Goal: Information Seeking & Learning: Learn about a topic

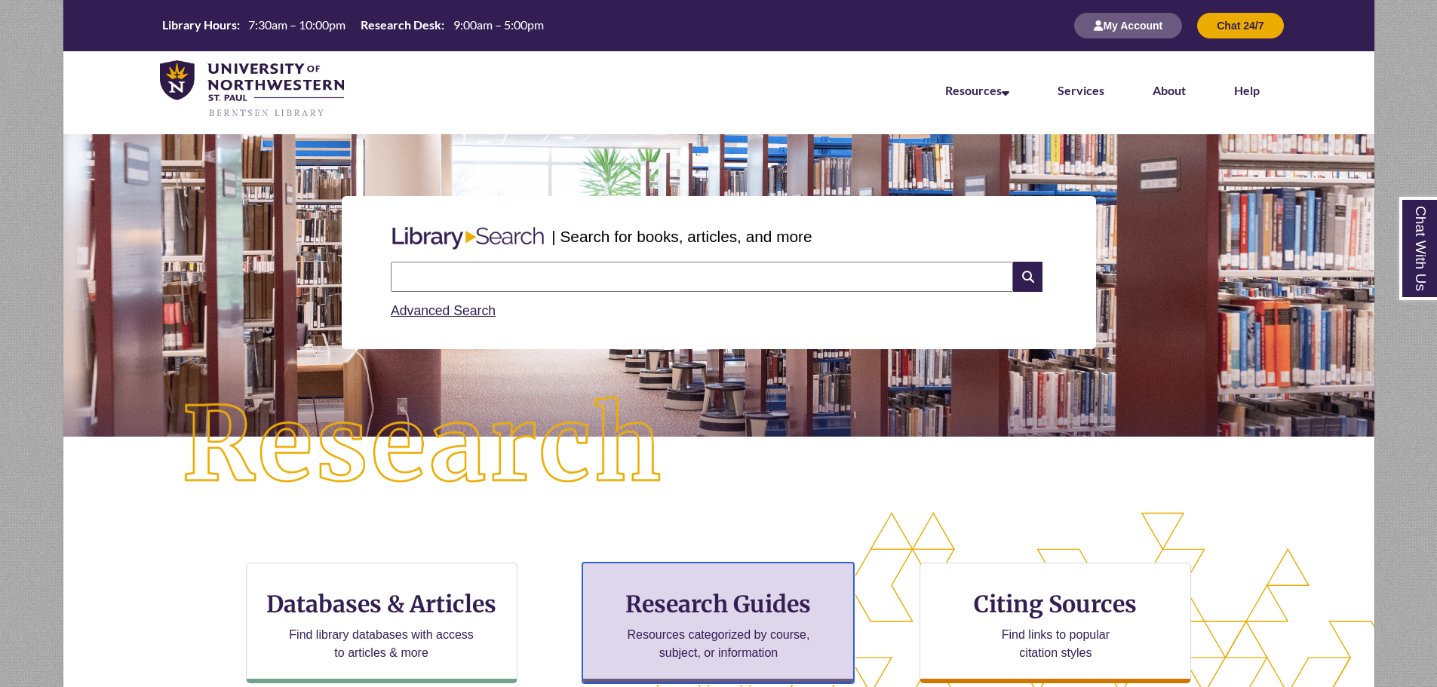
click at [760, 647] on p "Resources categorized by course, subject, or information" at bounding box center [718, 644] width 197 height 36
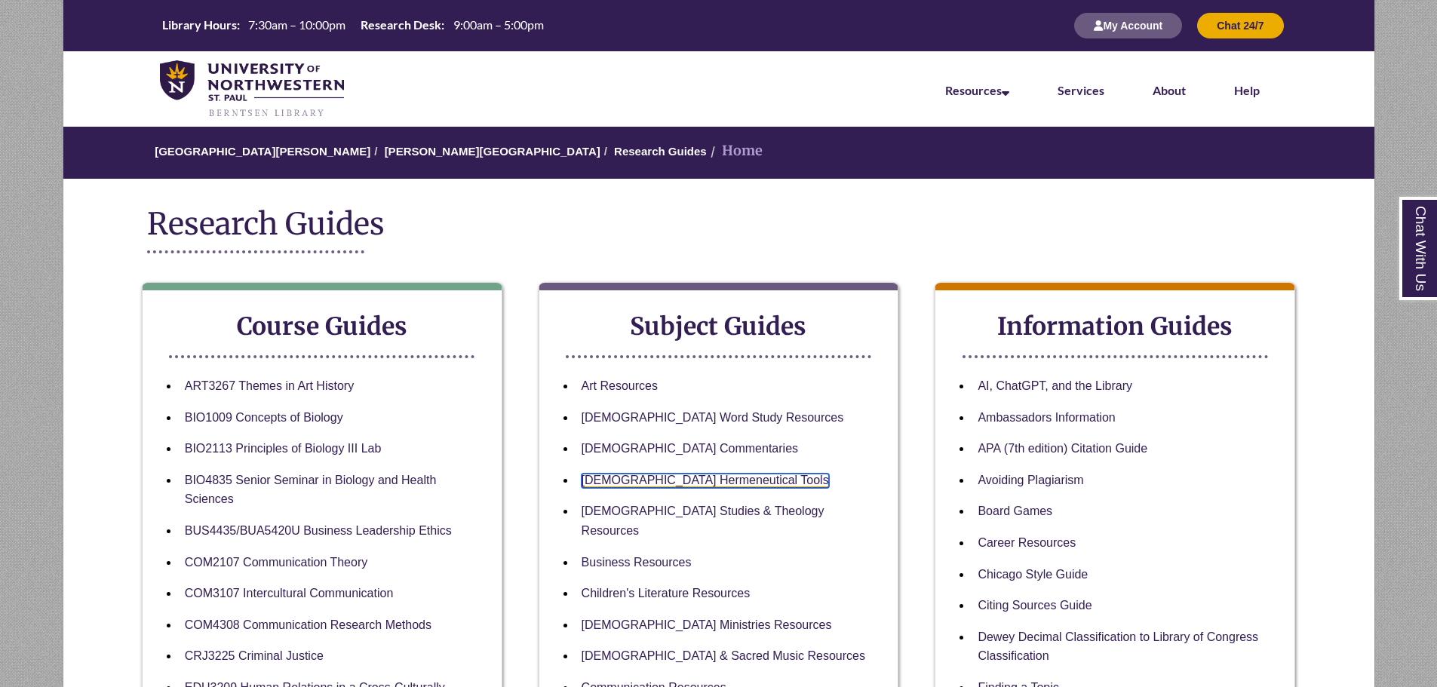
click at [684, 475] on link "Biblical Hermeneutical Tools" at bounding box center [705, 481] width 247 height 14
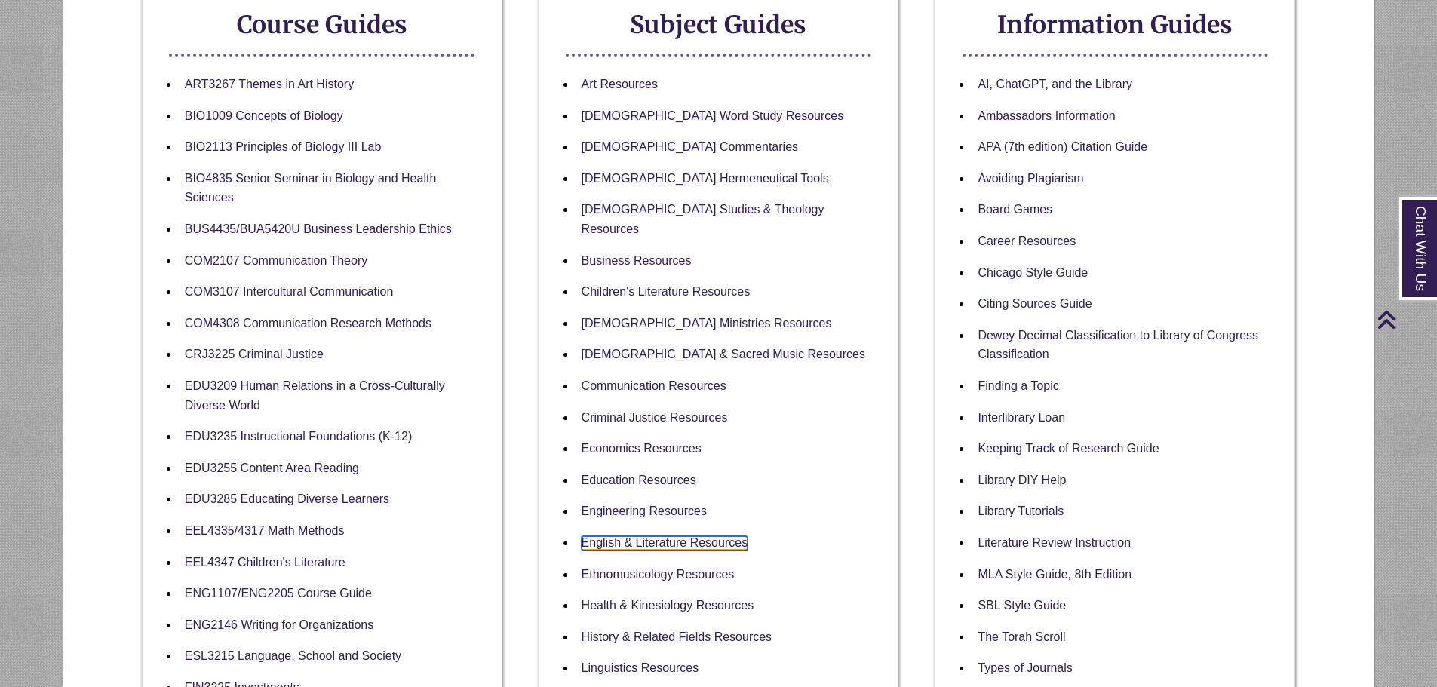
click at [648, 536] on link "English & Literature Resources" at bounding box center [665, 543] width 167 height 14
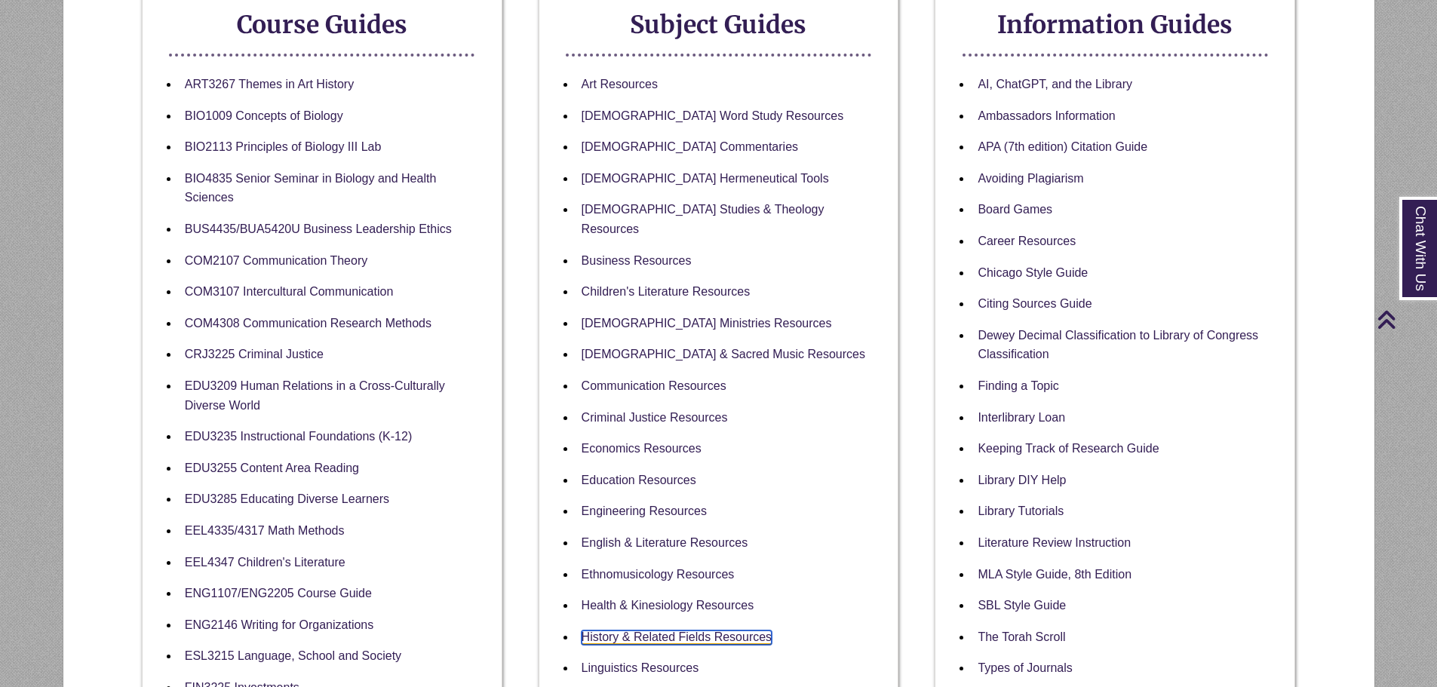
click at [673, 631] on link "History & Related Fields Resources" at bounding box center [677, 638] width 191 height 14
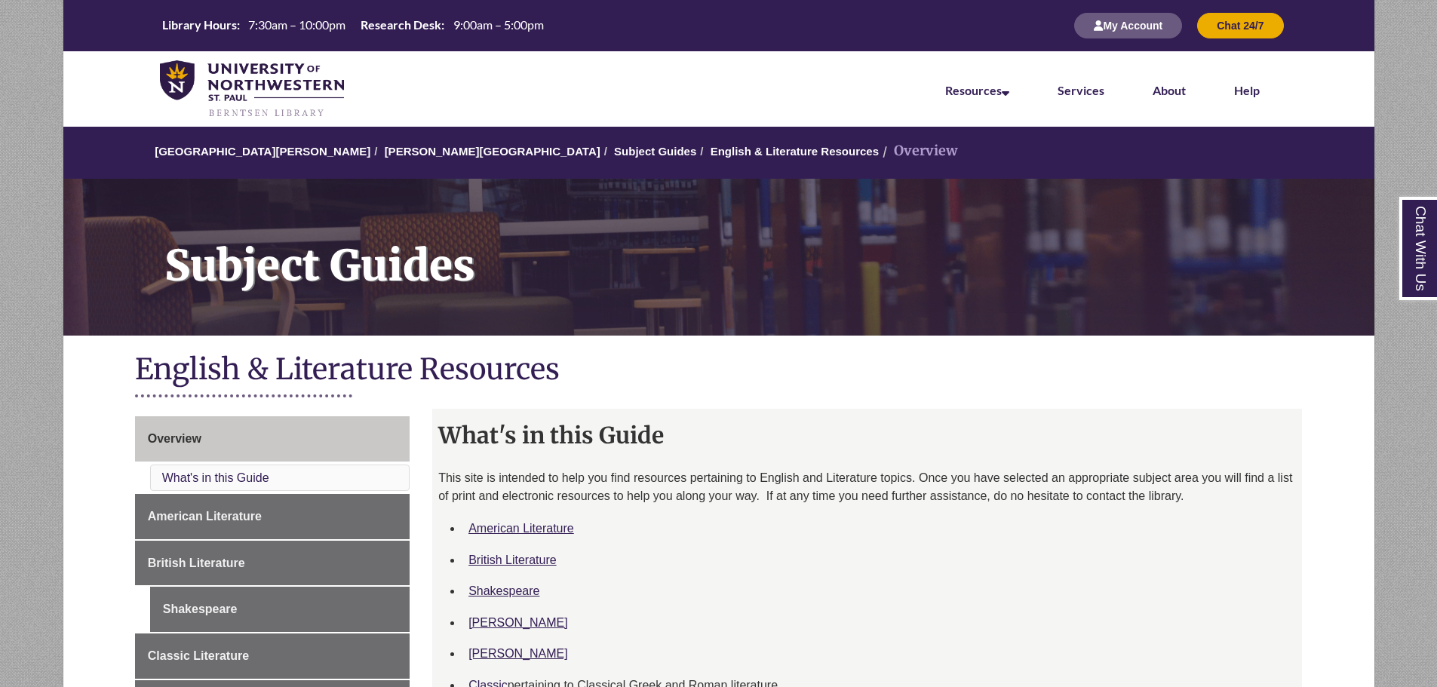
scroll to position [302, 0]
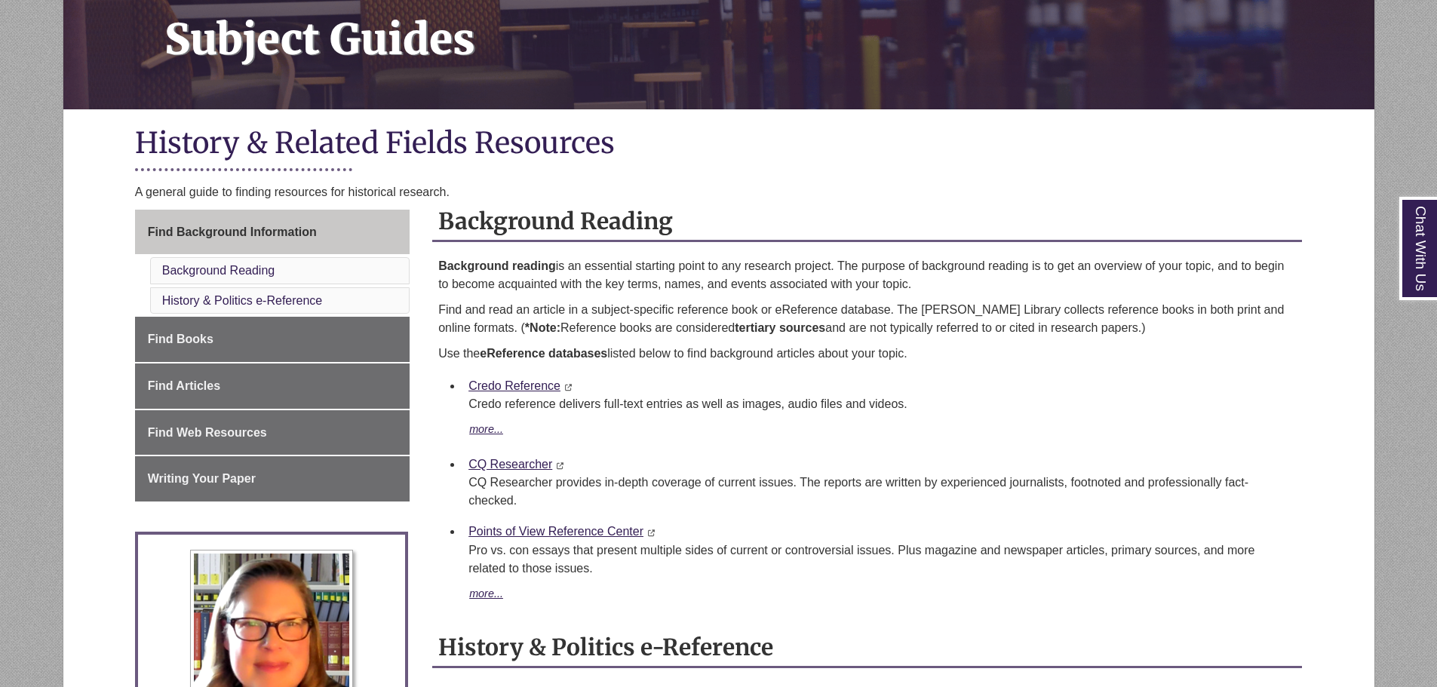
scroll to position [302, 0]
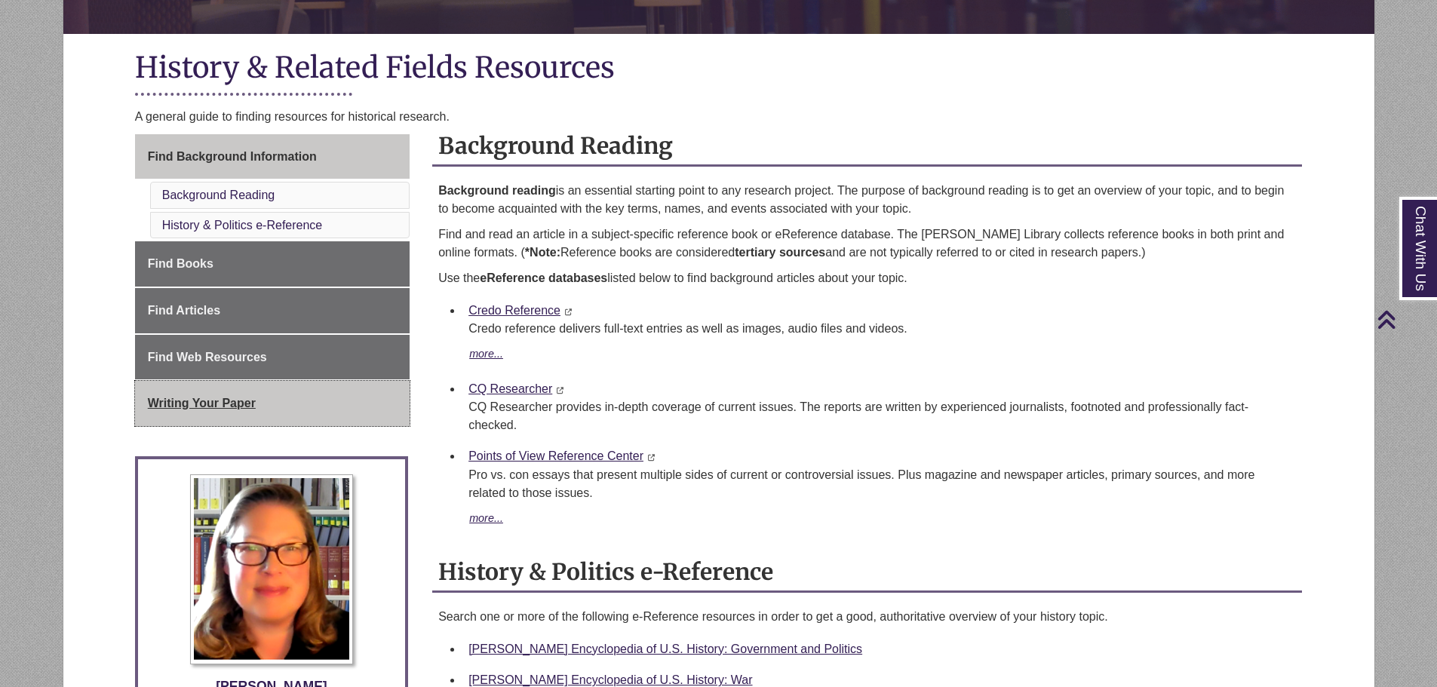
click at [220, 400] on span "Writing Your Paper" at bounding box center [202, 403] width 108 height 13
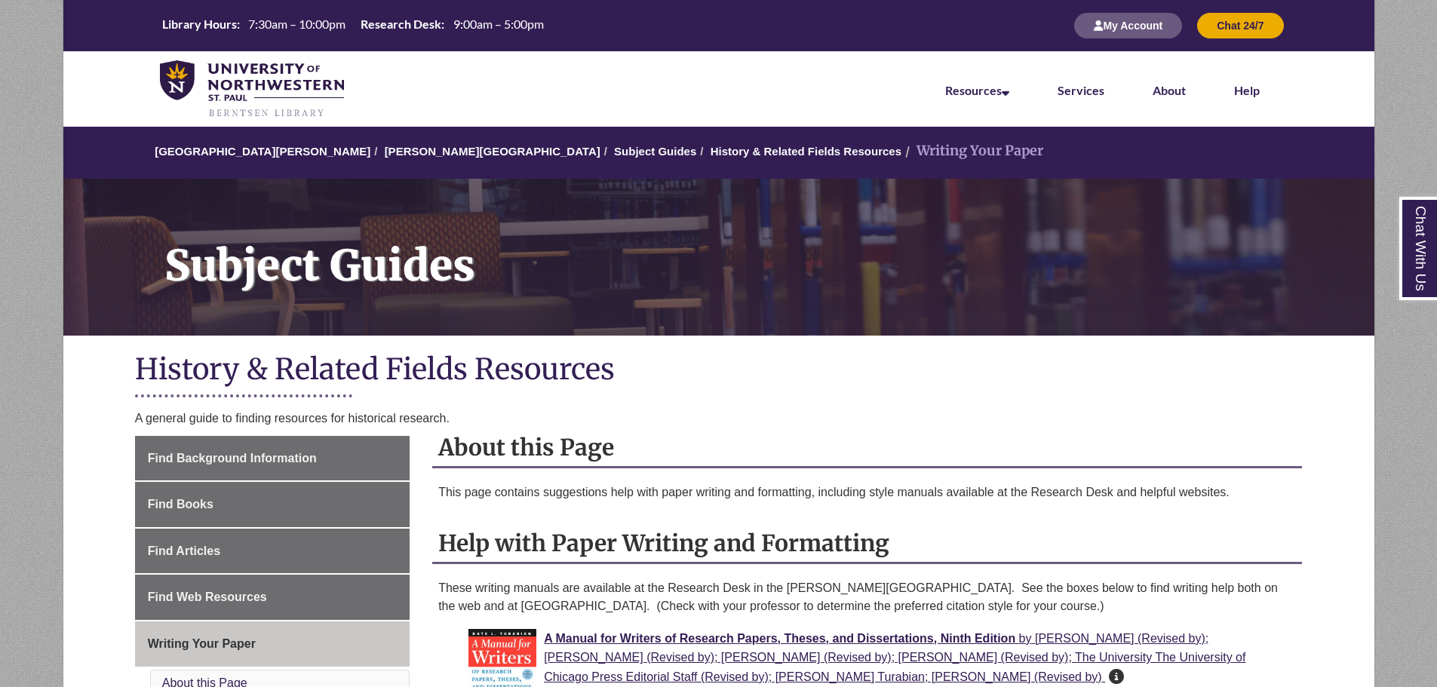
scroll to position [302, 0]
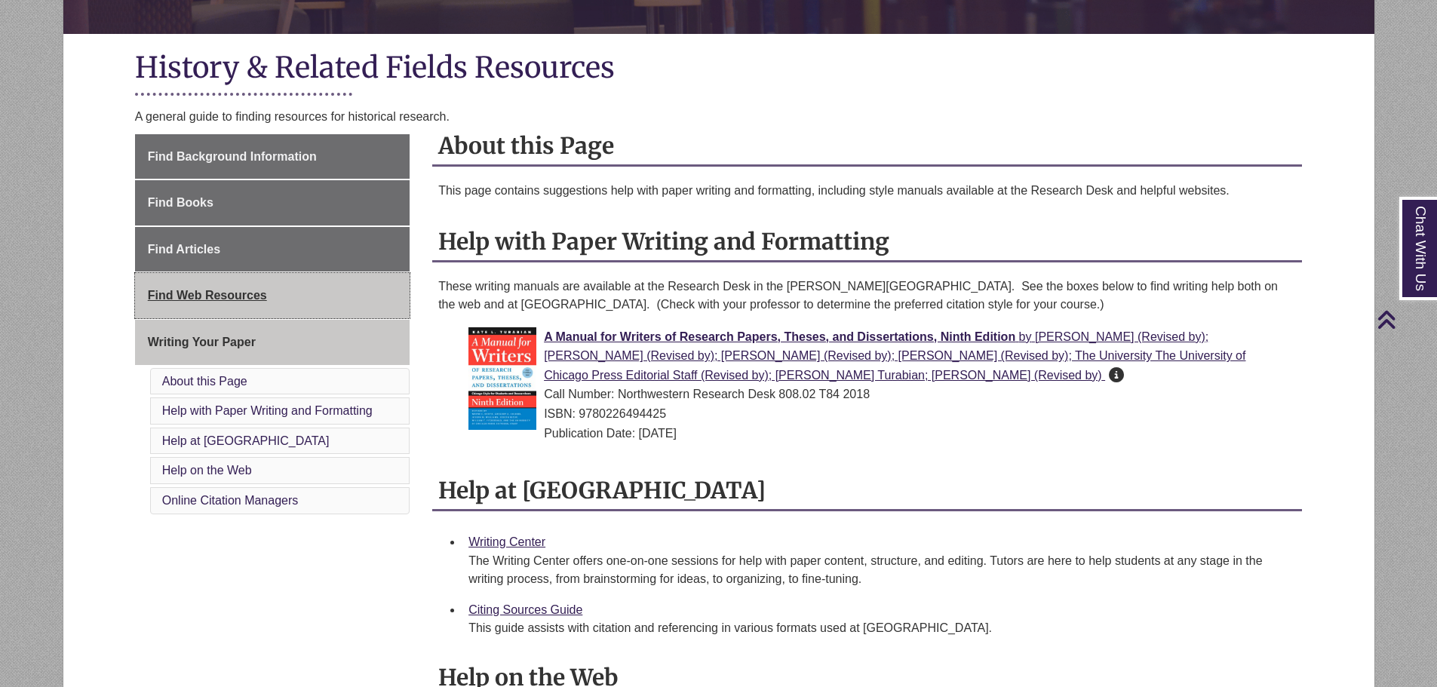
click at [313, 291] on link "Find Web Resources" at bounding box center [272, 295] width 275 height 45
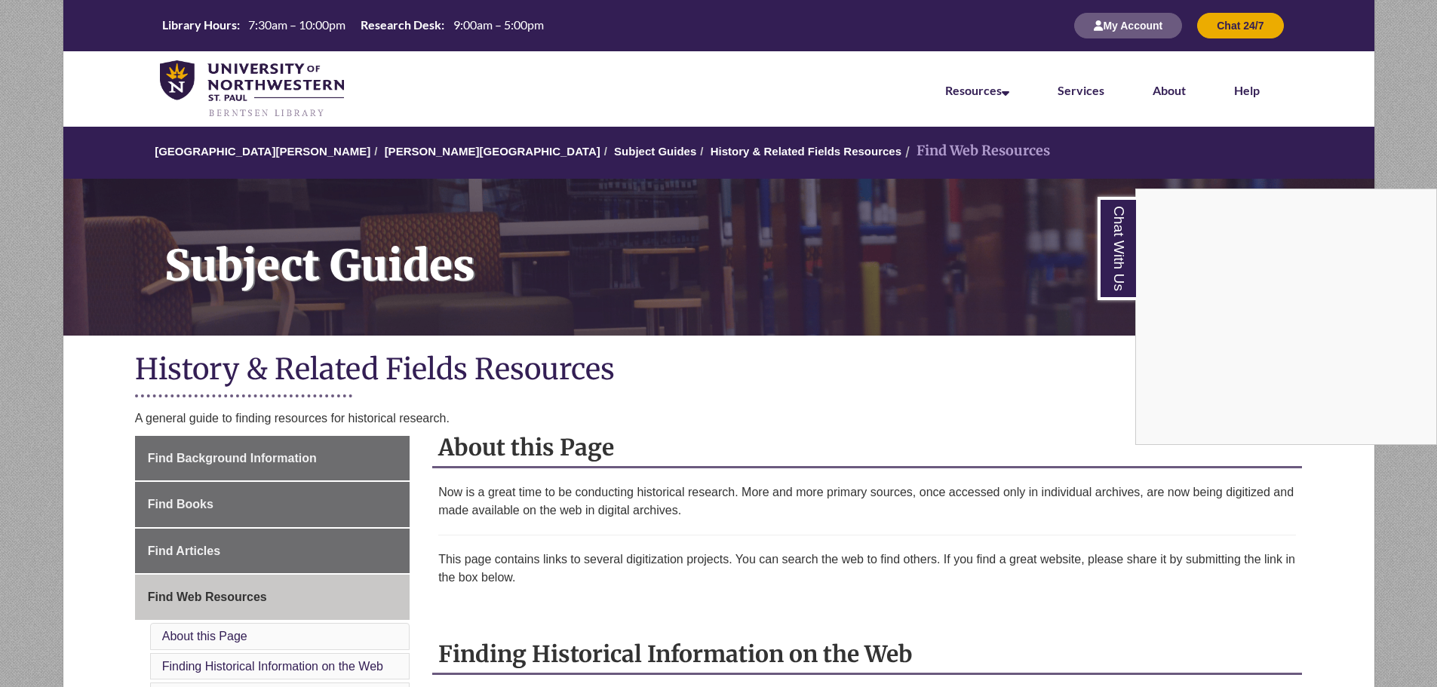
scroll to position [377, 0]
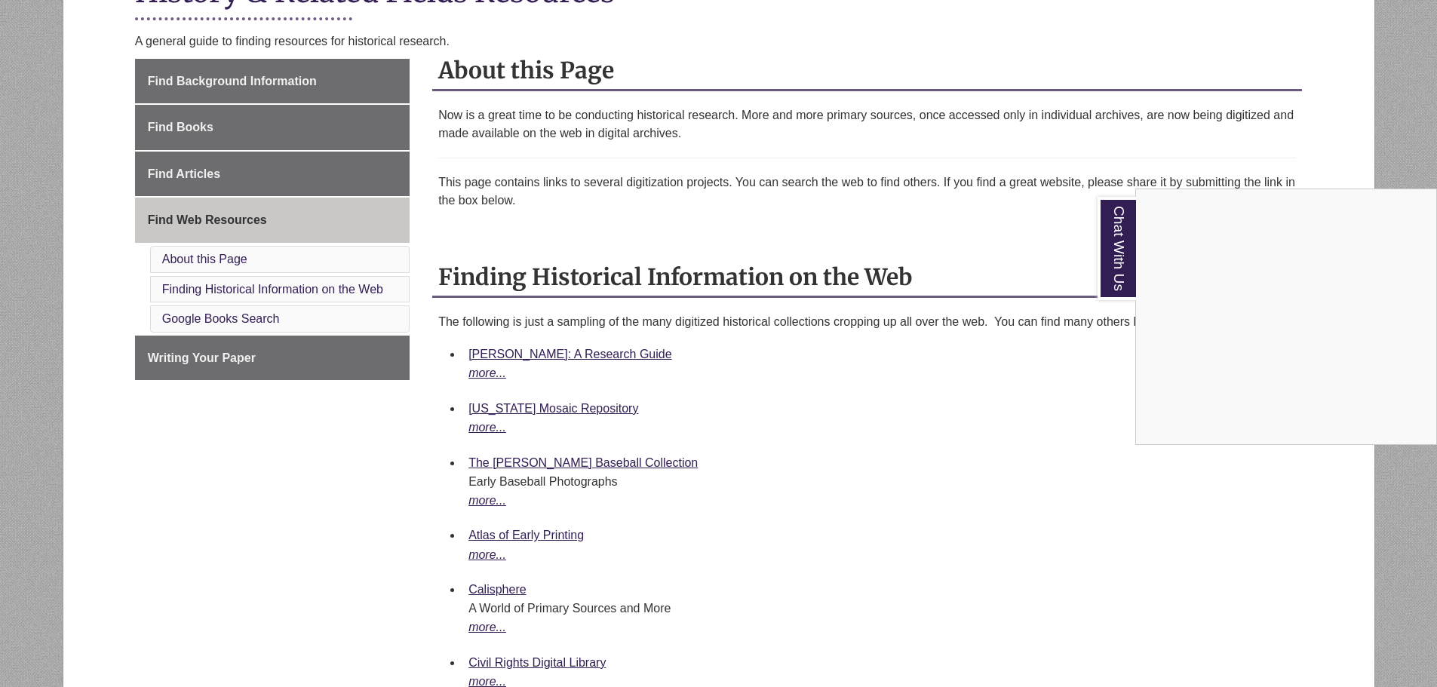
click at [321, 348] on div "Chat With Us" at bounding box center [718, 343] width 1437 height 687
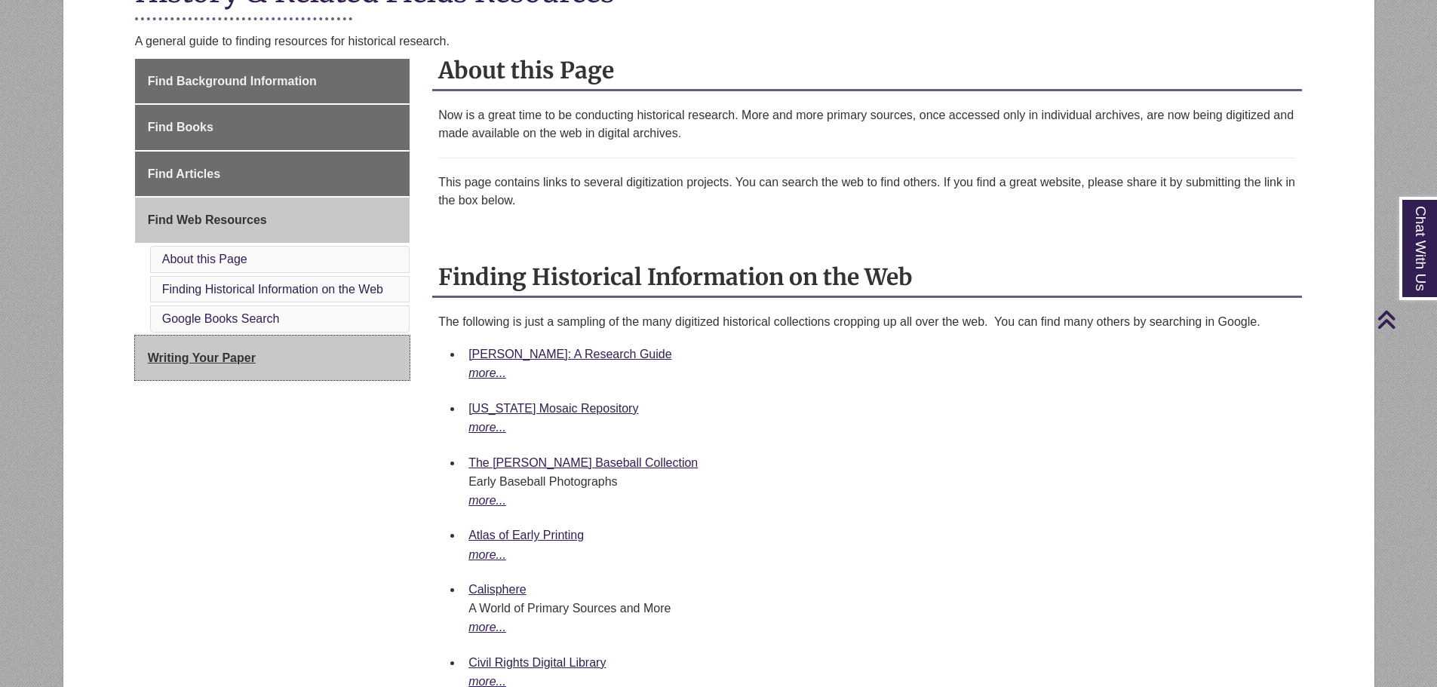
click at [321, 348] on link "Writing Your Paper" at bounding box center [272, 358] width 275 height 45
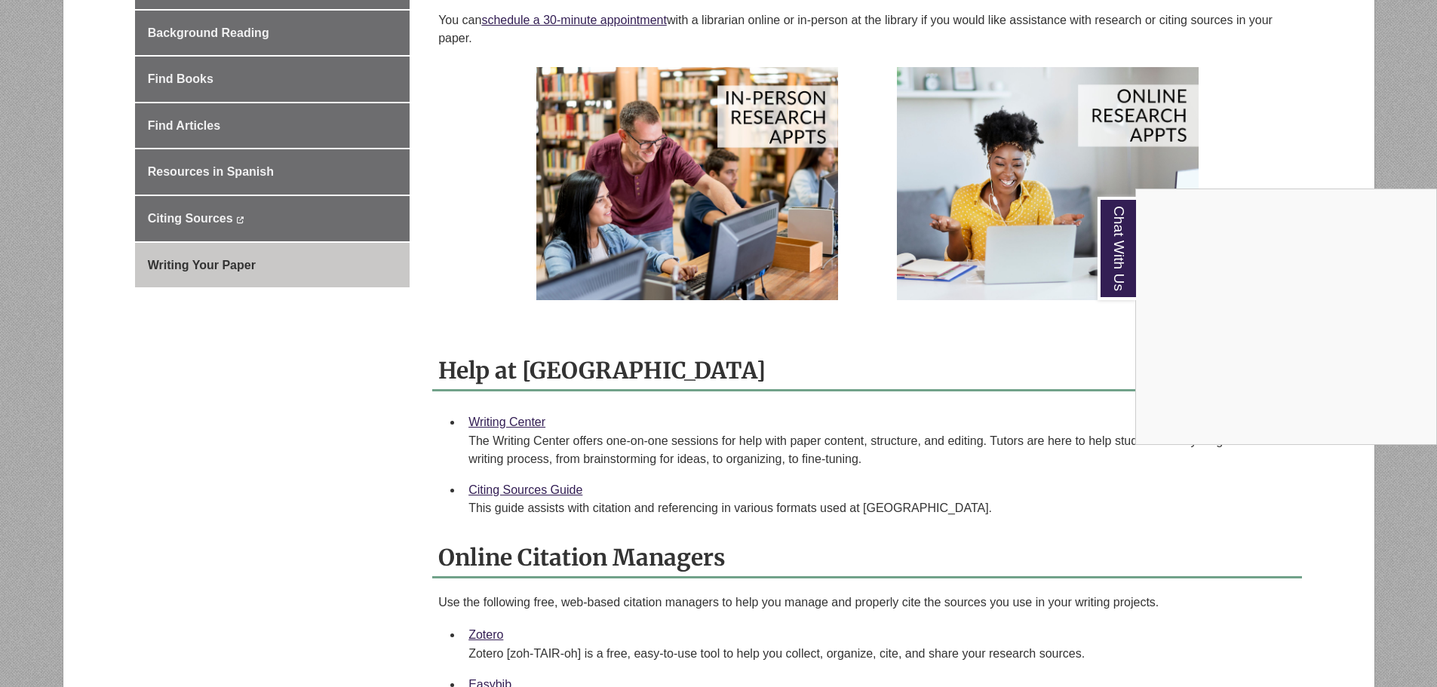
scroll to position [151, 0]
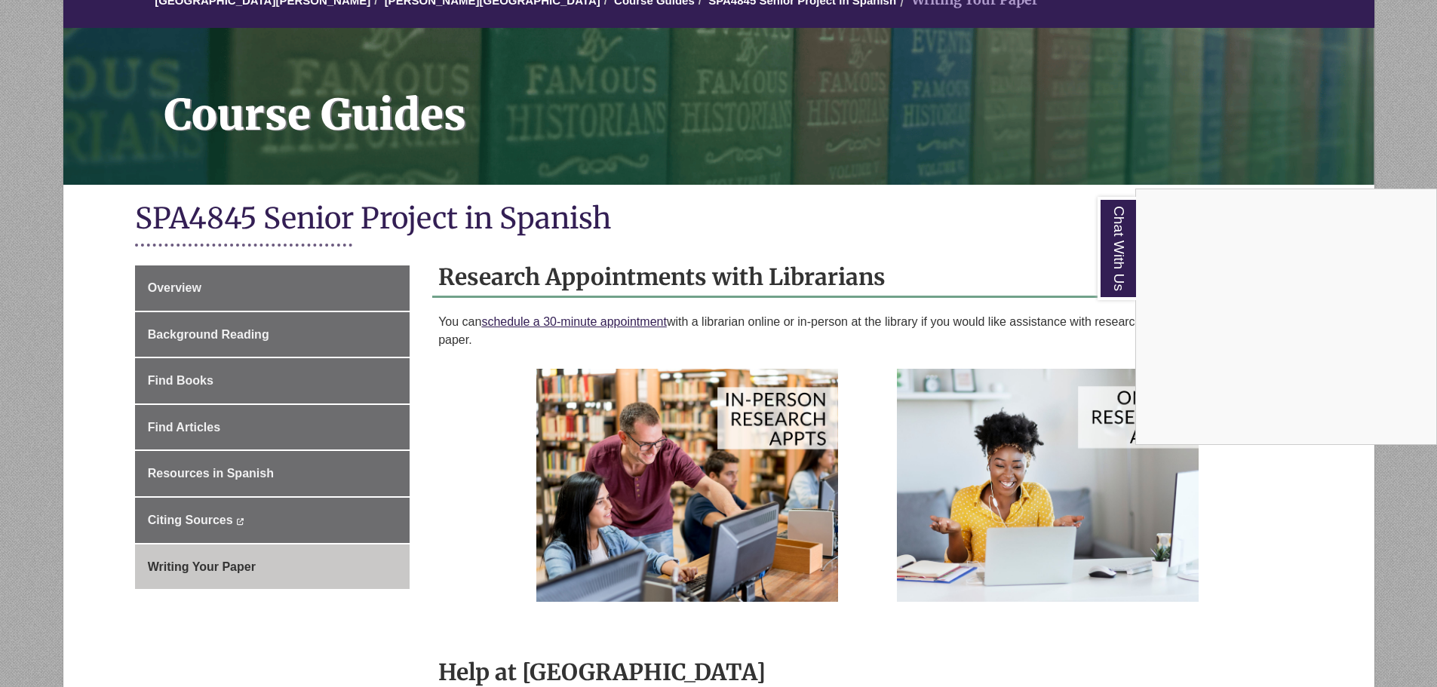
click at [435, 484] on div "Chat With Us" at bounding box center [718, 343] width 1437 height 687
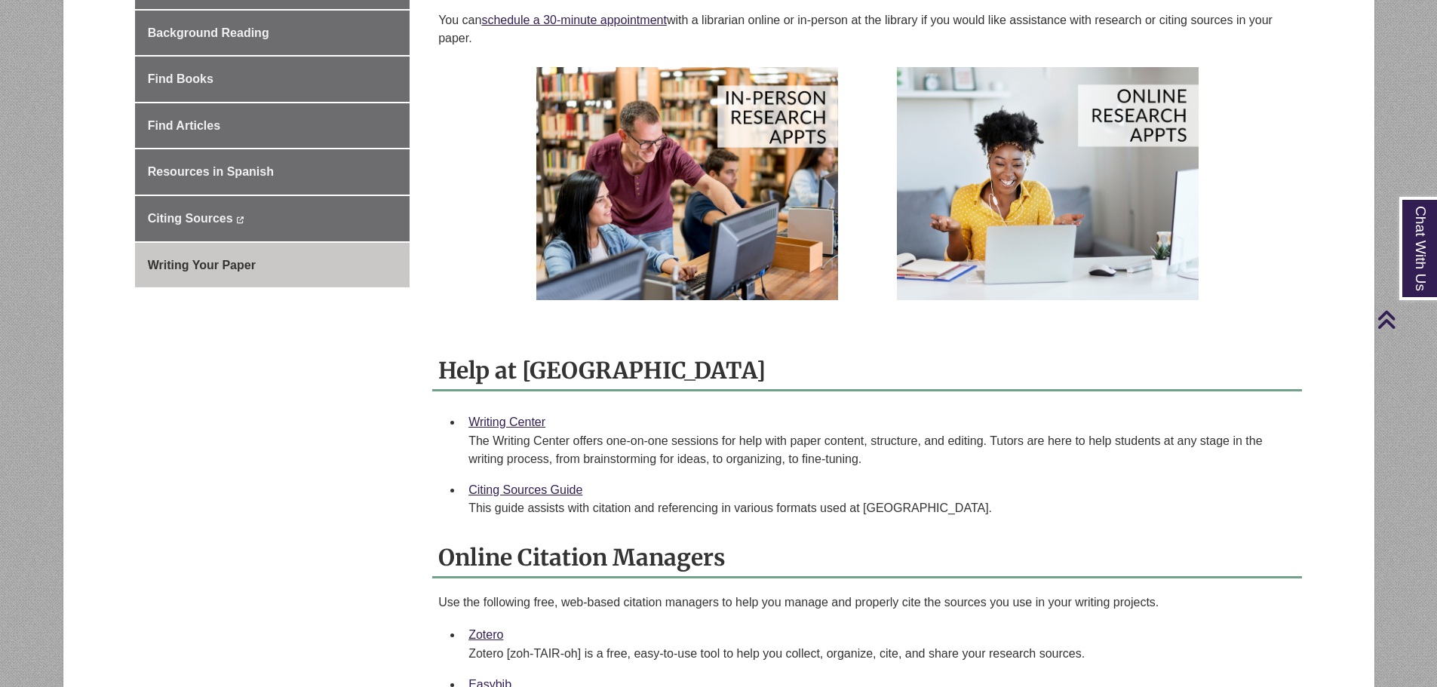
scroll to position [75, 0]
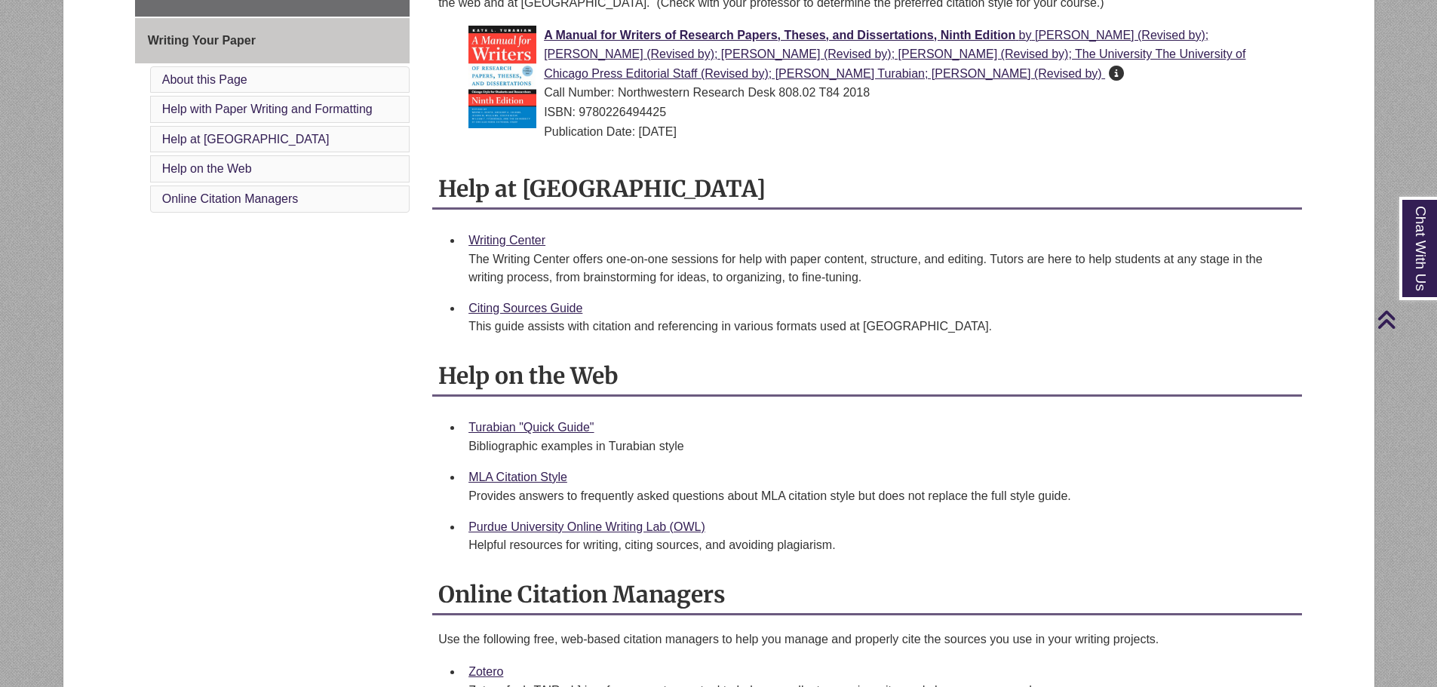
scroll to position [226, 0]
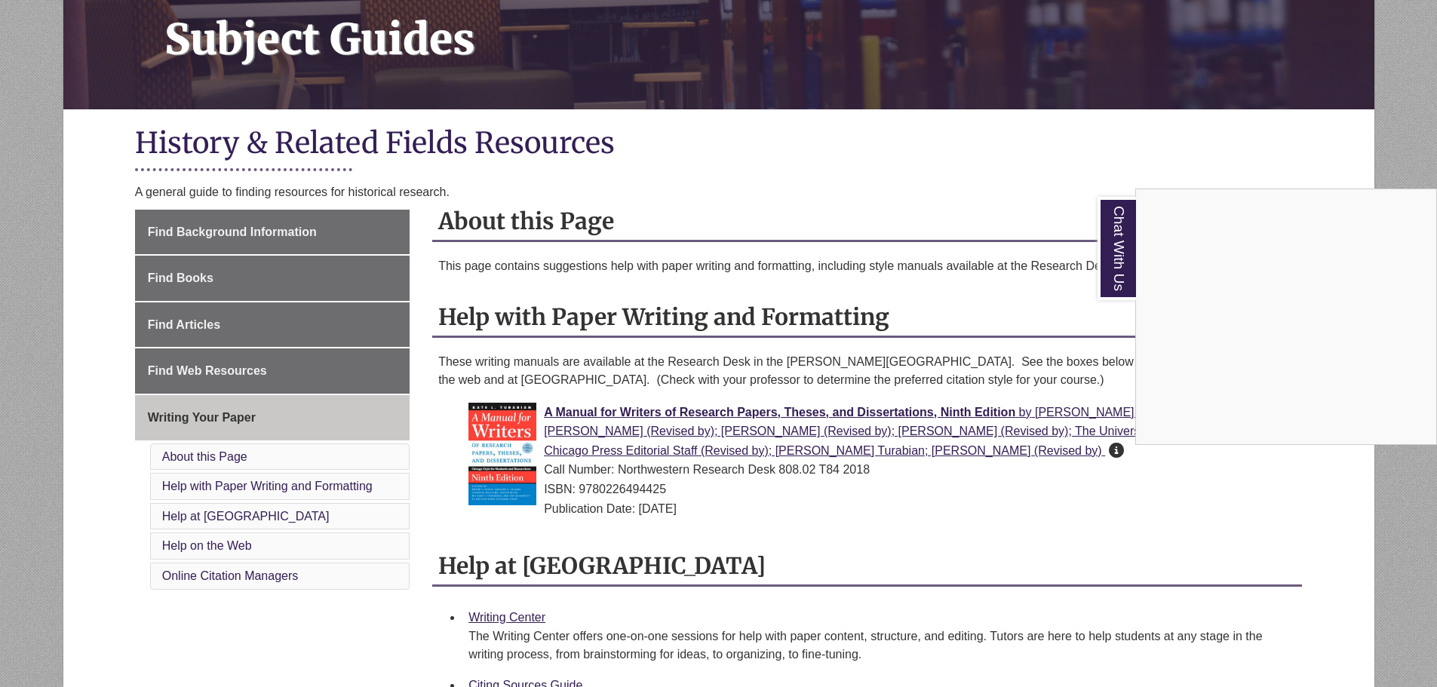
click at [787, 313] on div "Chat With Us" at bounding box center [718, 343] width 1437 height 687
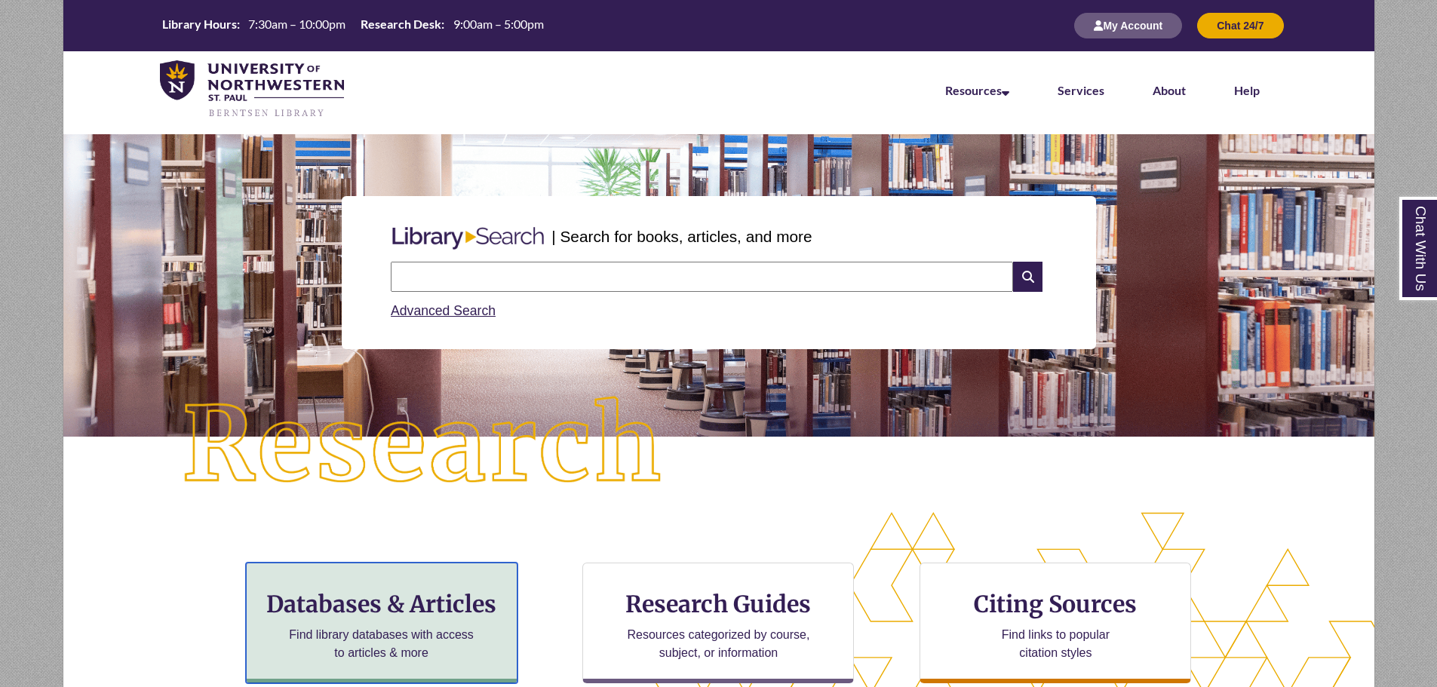
click at [431, 616] on h3 "Databases & Articles" at bounding box center [382, 604] width 246 height 29
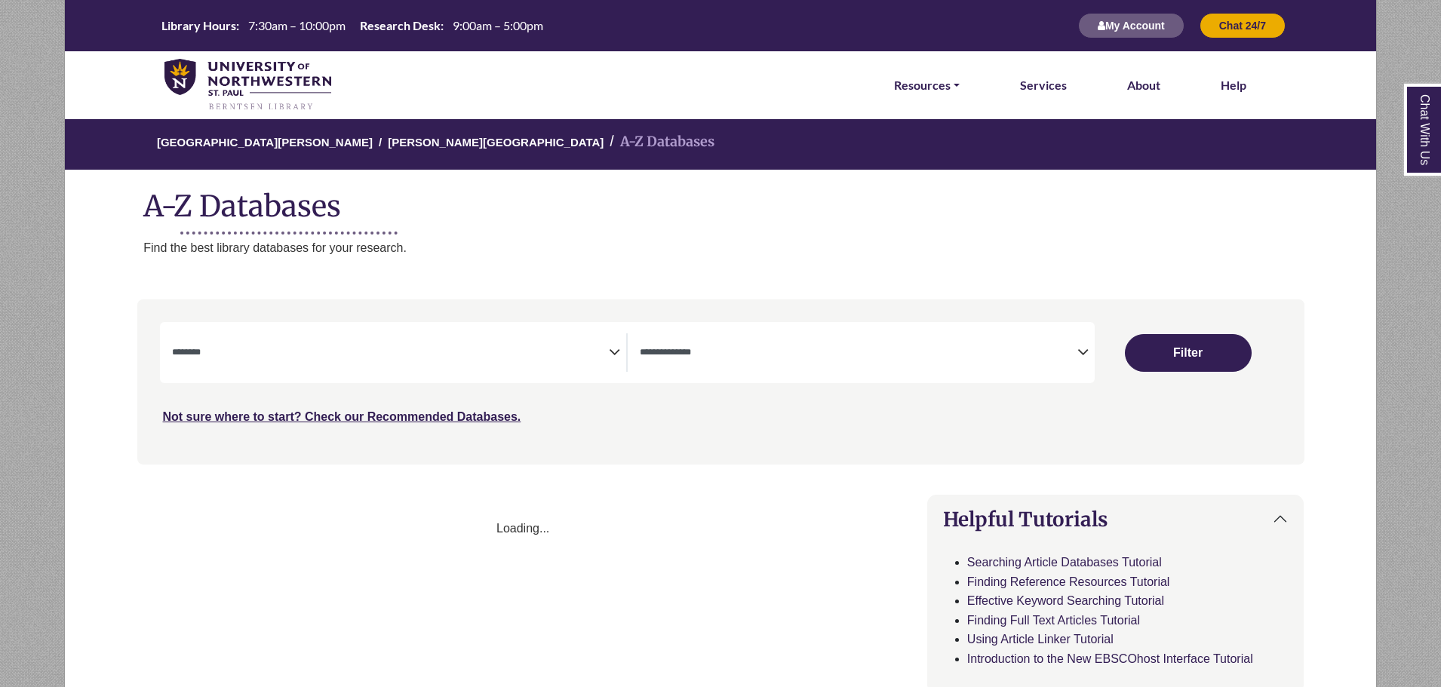
select select "Database Subject Filter"
select select "Database Types Filter"
select select "Database Subject Filter"
select select "Database Types Filter"
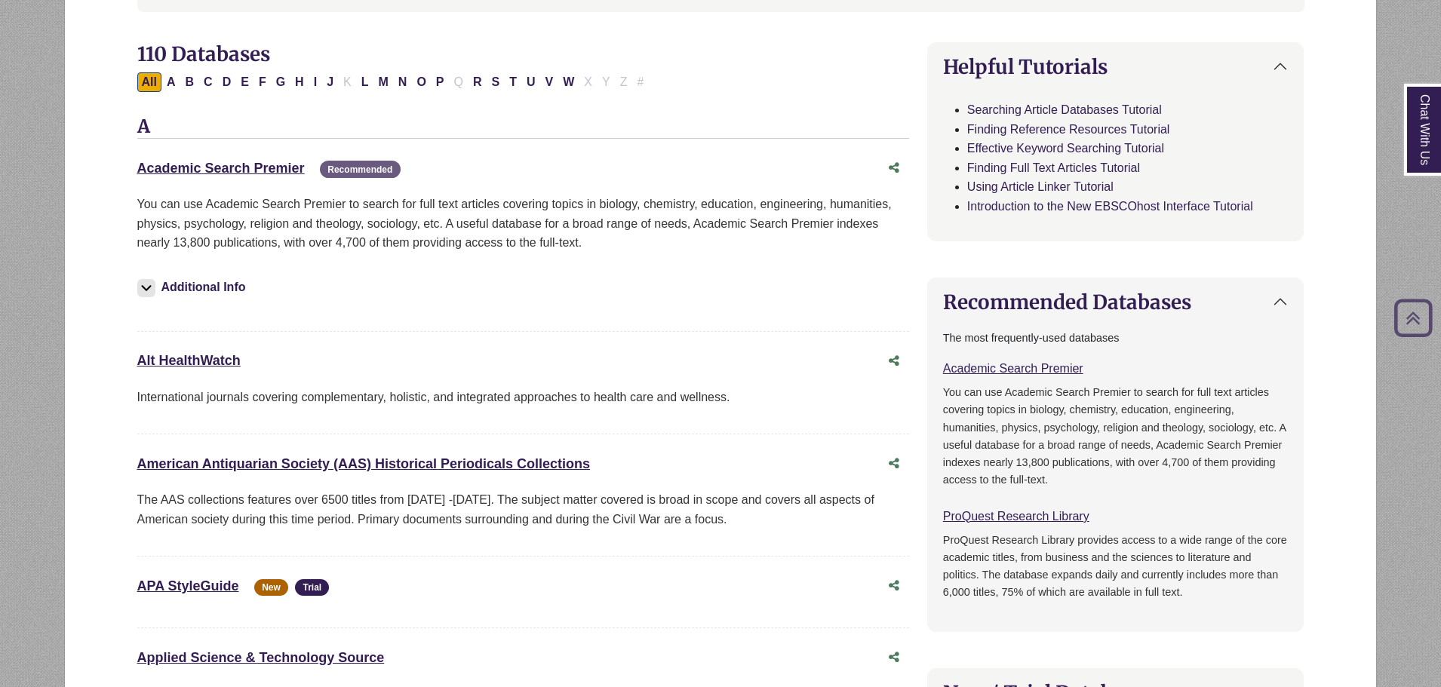
scroll to position [830, 0]
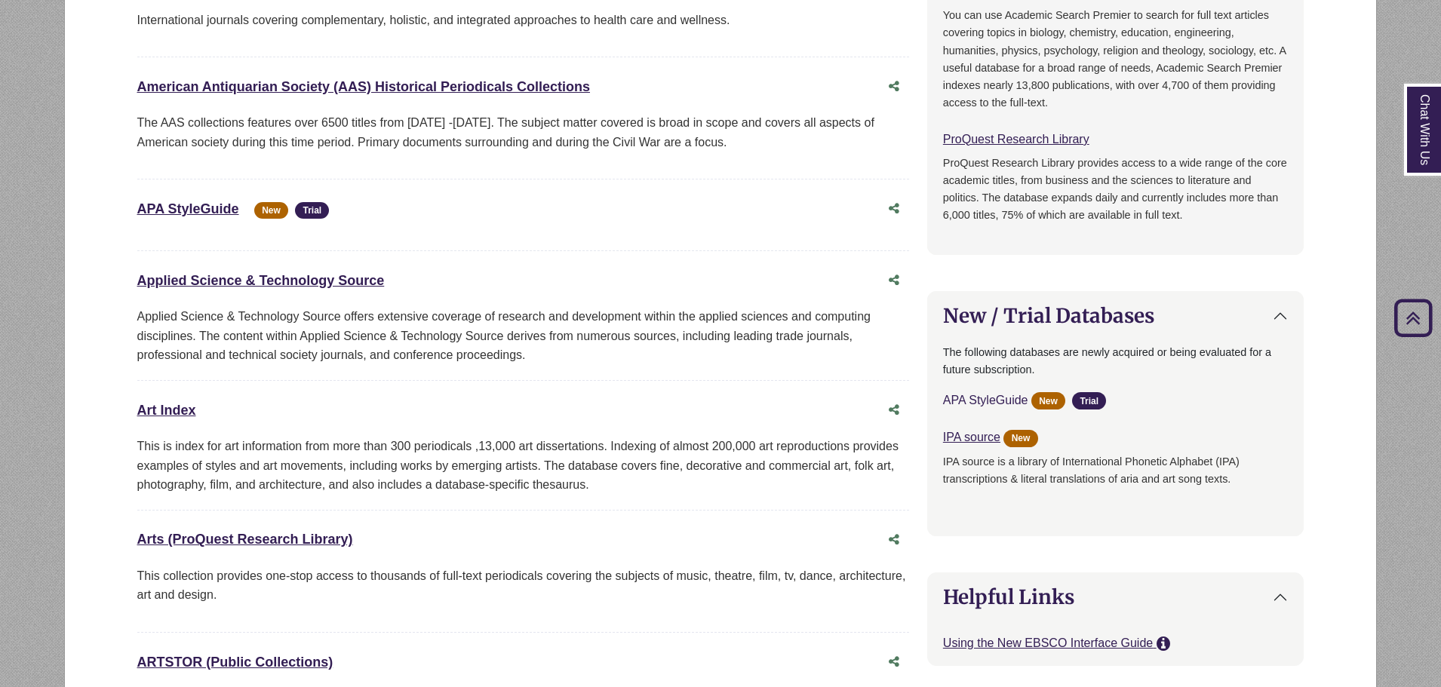
click at [979, 403] on link "APA StyleGuide This link opens in a new window" at bounding box center [985, 400] width 85 height 13
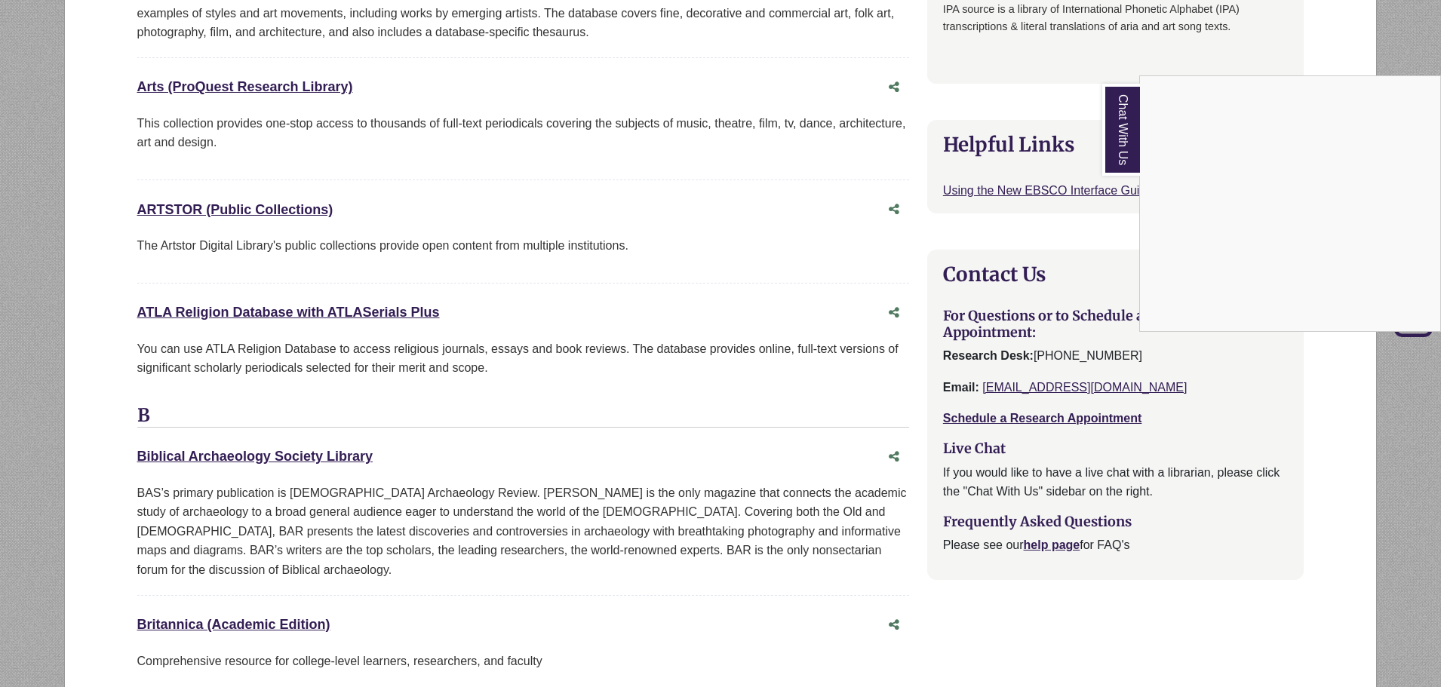
scroll to position [981, 0]
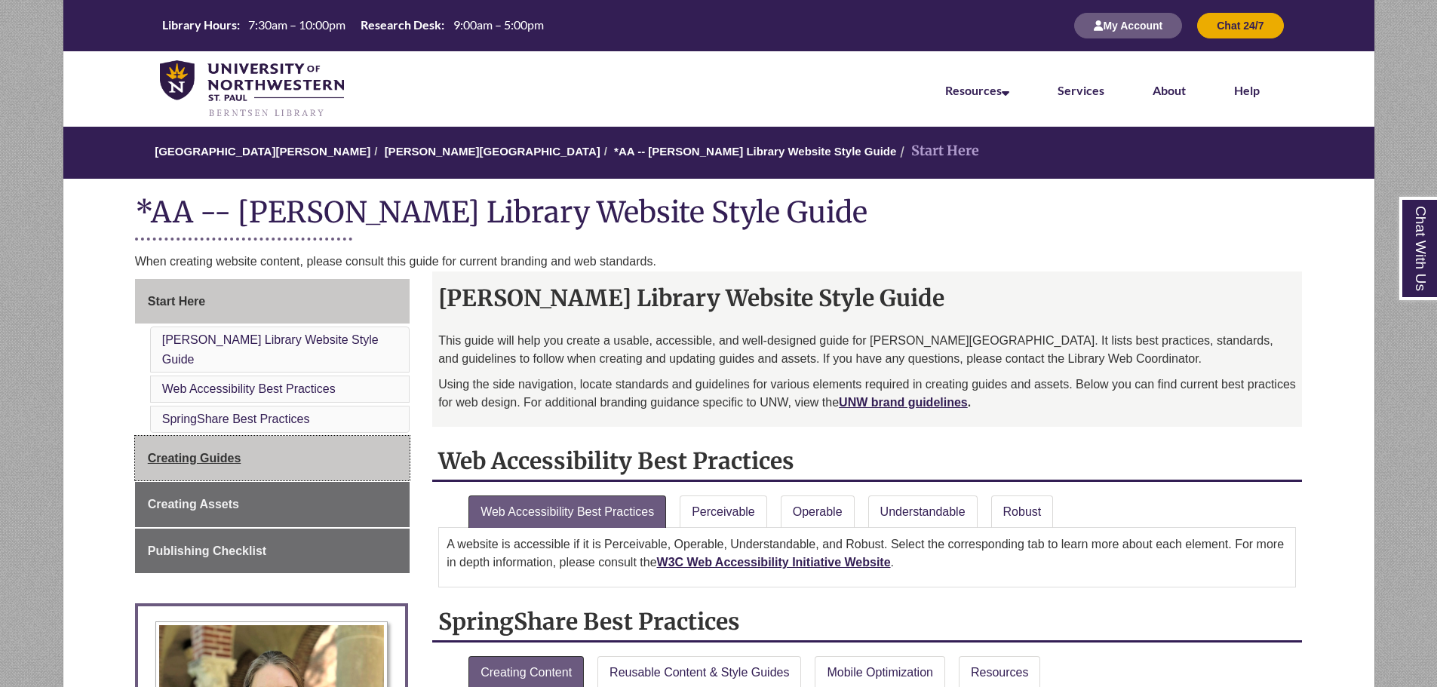
click at [258, 453] on link "Creating Guides" at bounding box center [272, 458] width 275 height 45
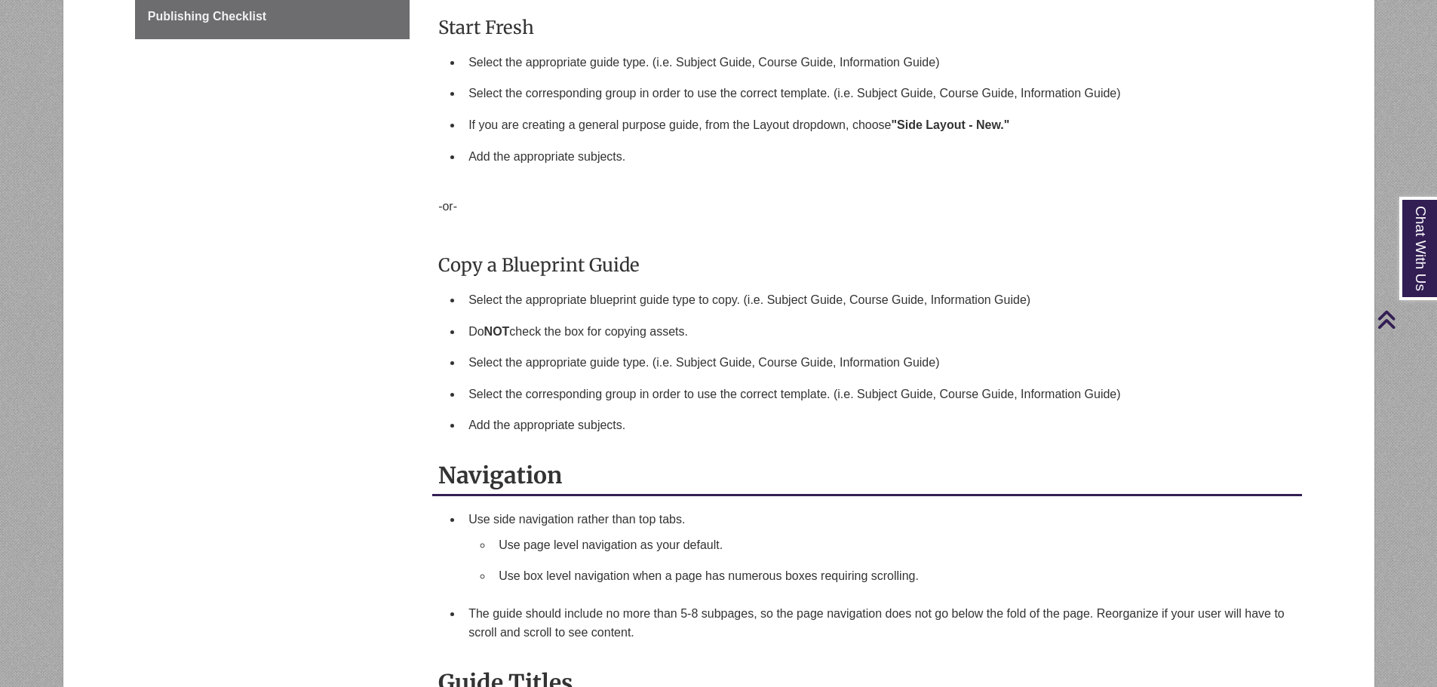
scroll to position [905, 0]
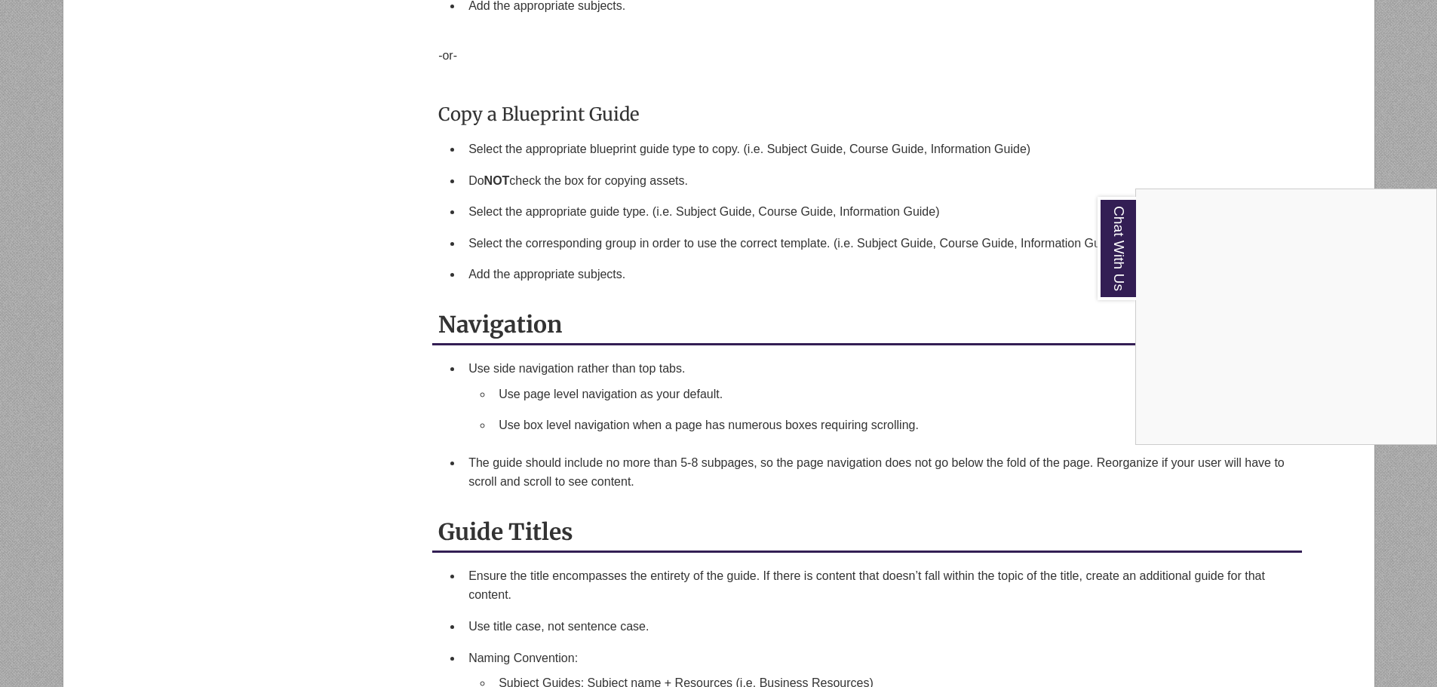
click at [745, 465] on div "Chat With Us" at bounding box center [718, 343] width 1437 height 687
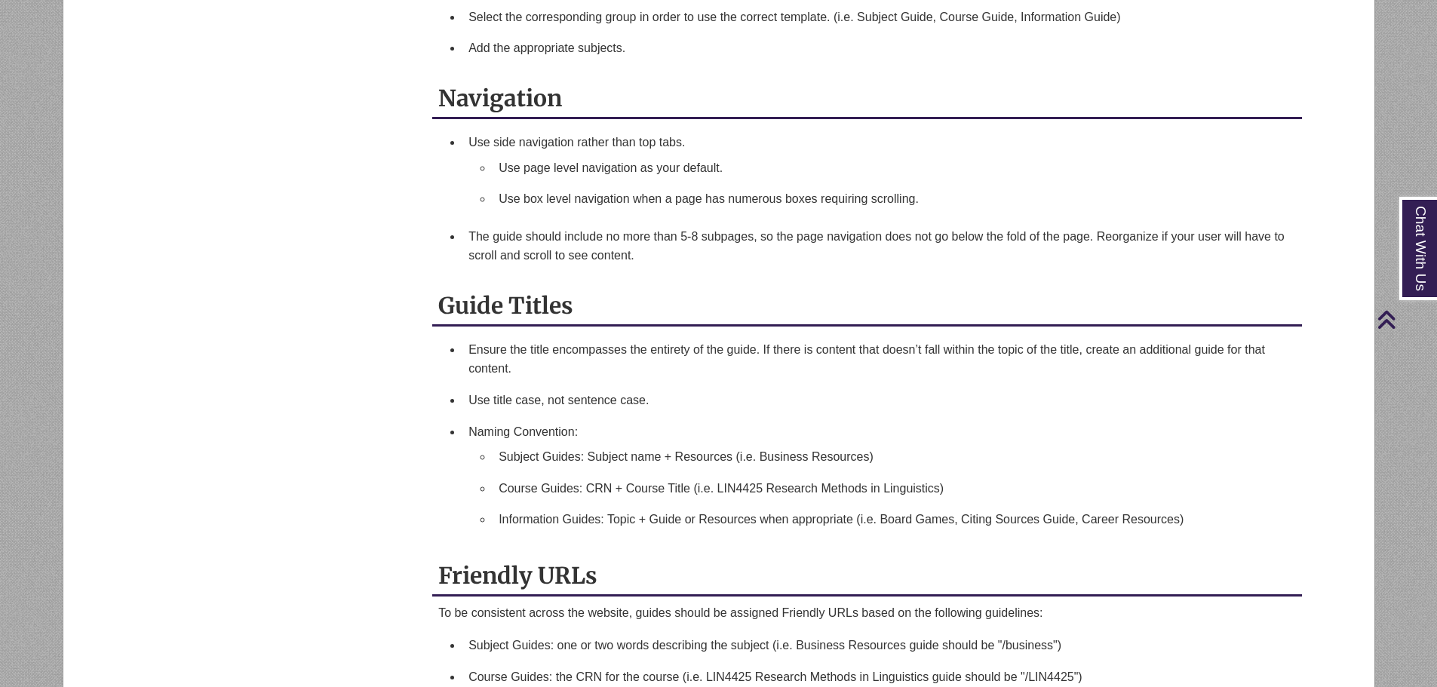
scroll to position [1207, 0]
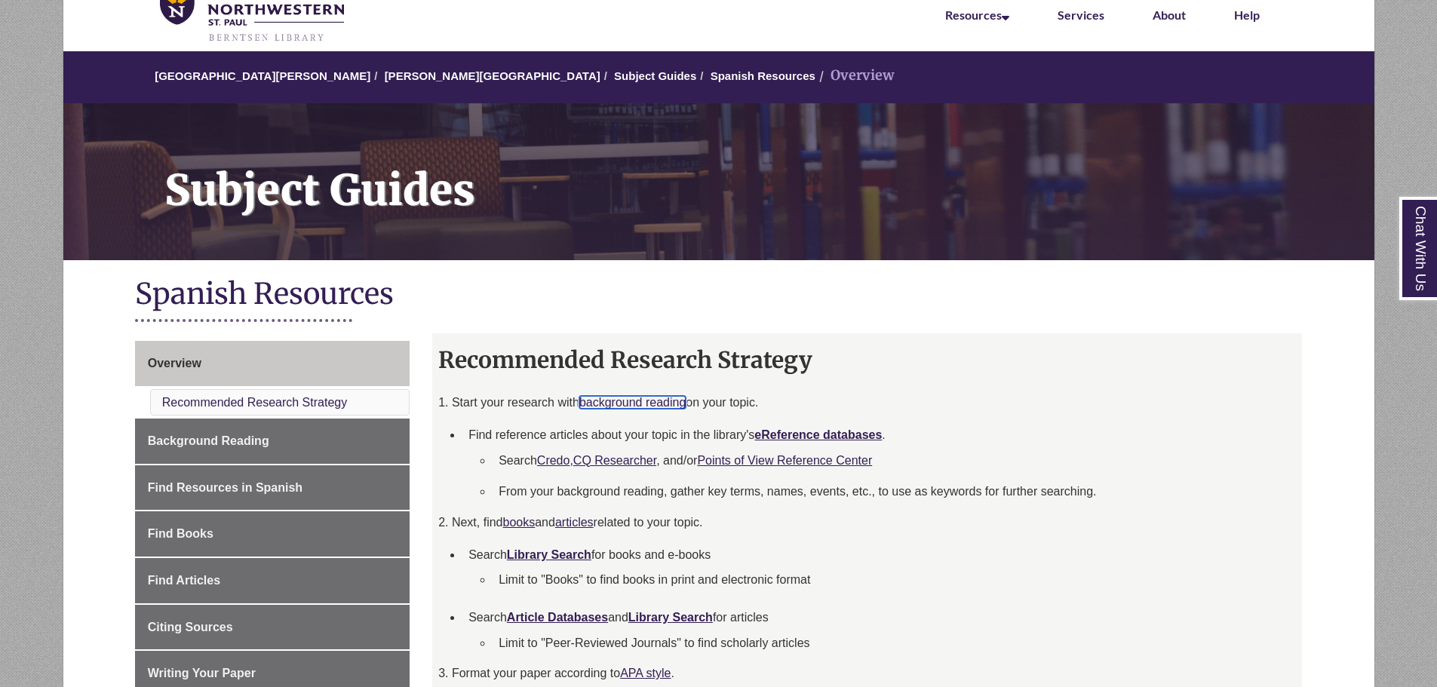
scroll to position [151, 0]
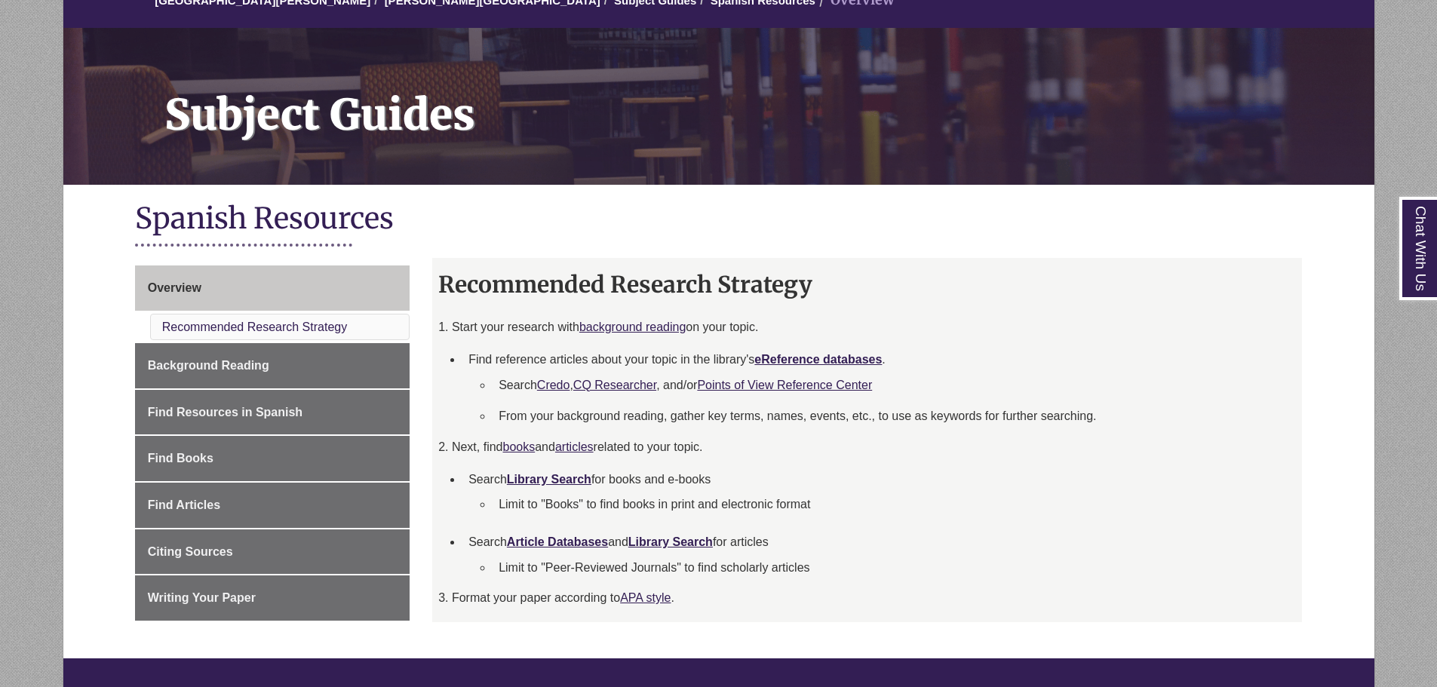
drag, startPoint x: 545, startPoint y: 475, endPoint x: 512, endPoint y: 416, distance: 67.6
drag, startPoint x: 512, startPoint y: 416, endPoint x: 529, endPoint y: 447, distance: 34.4
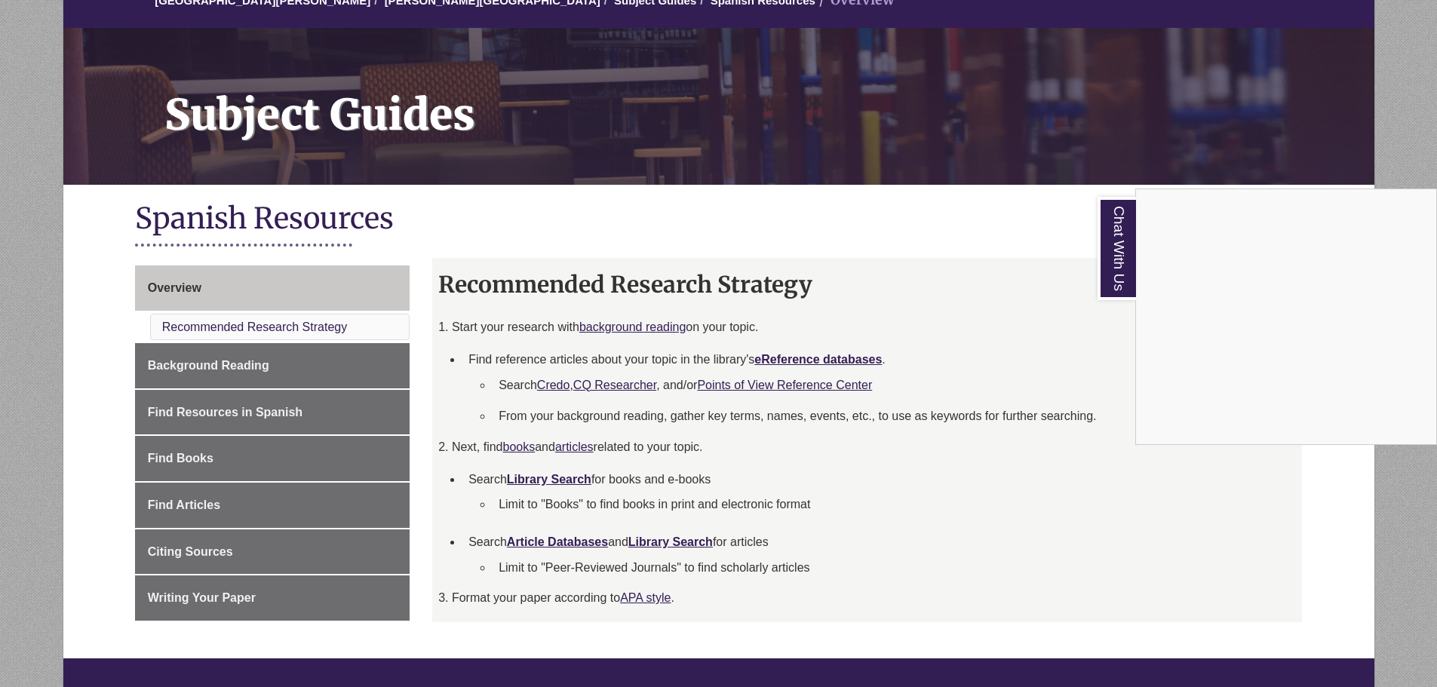
click at [779, 630] on div "Chat With Us" at bounding box center [718, 343] width 1437 height 687
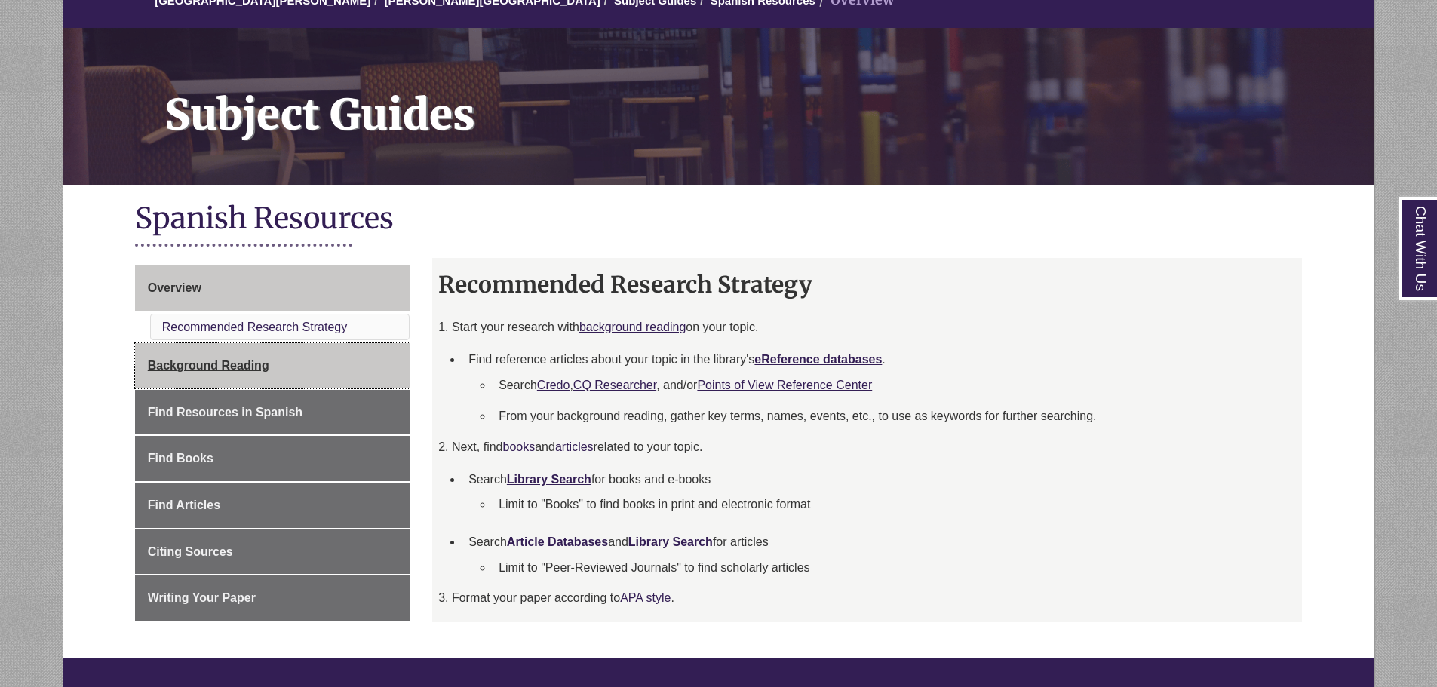
click at [275, 355] on link "Background Reading" at bounding box center [272, 365] width 275 height 45
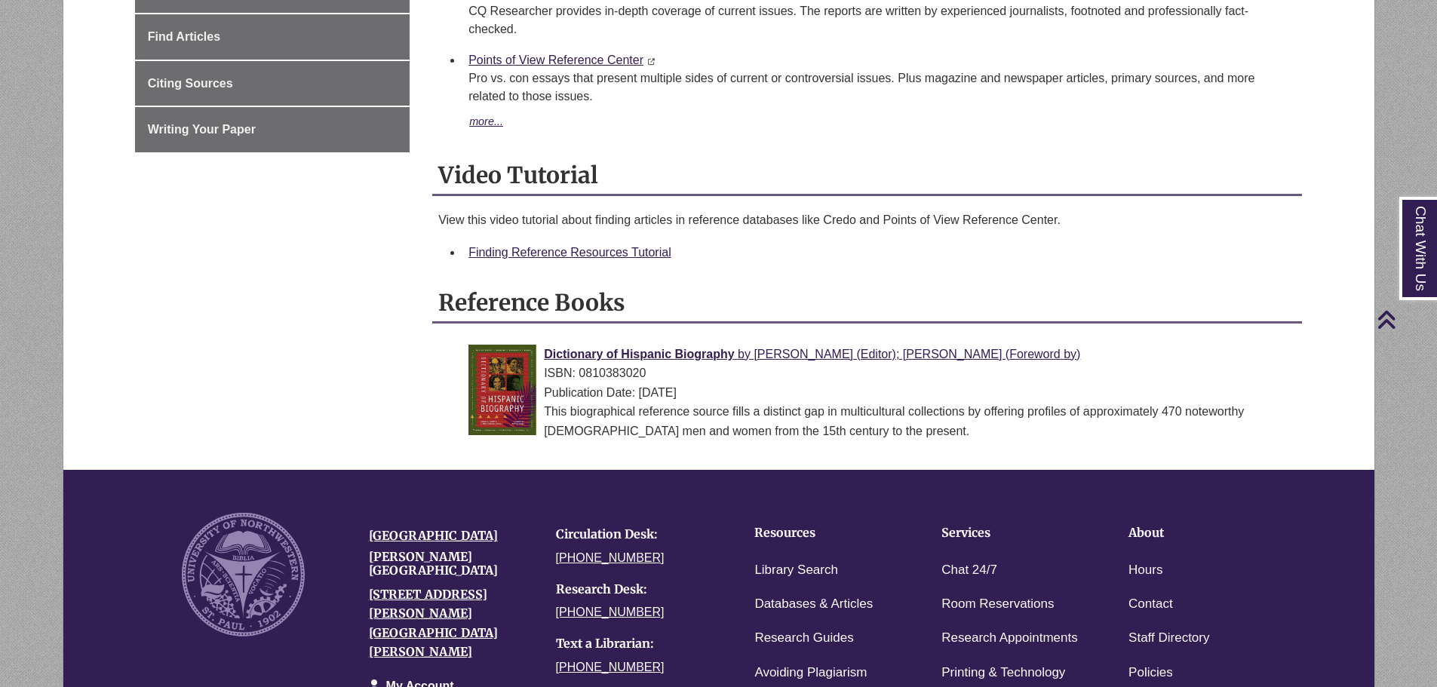
scroll to position [377, 0]
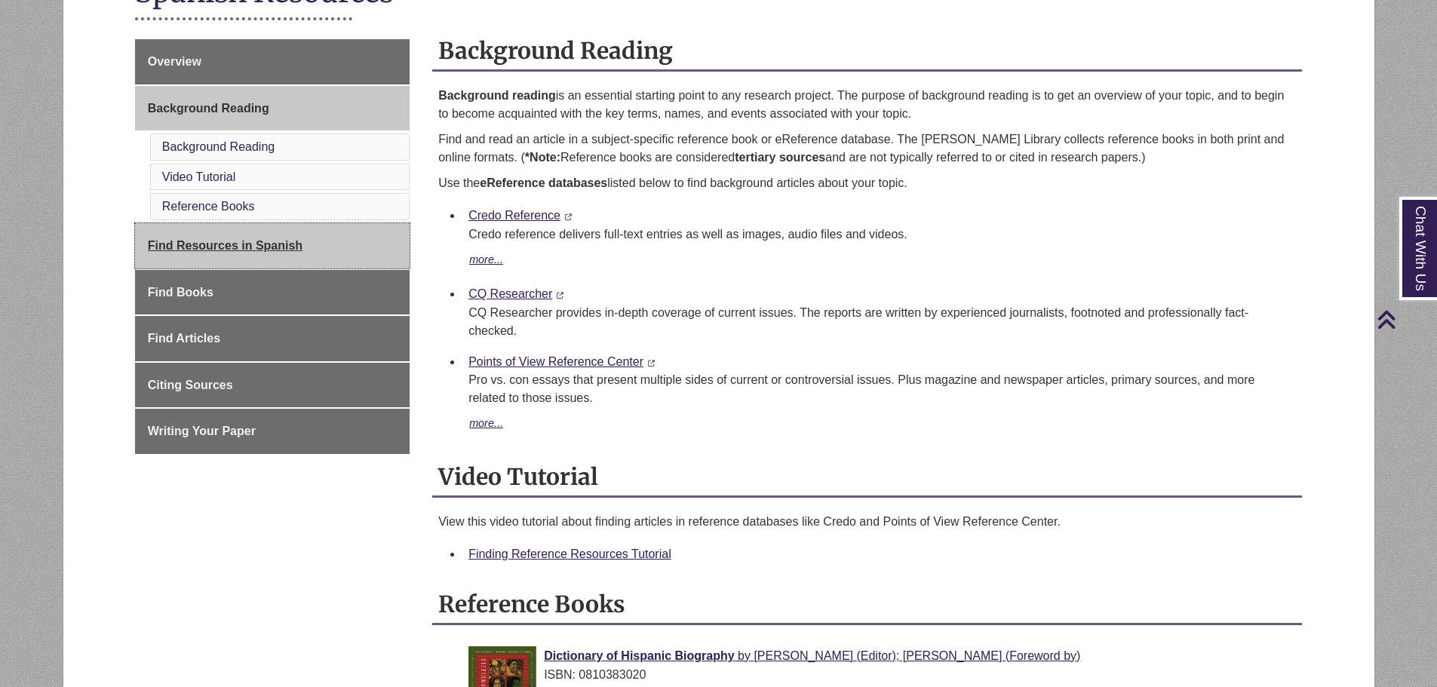
click at [306, 244] on link "Find Resources in Spanish" at bounding box center [272, 245] width 275 height 45
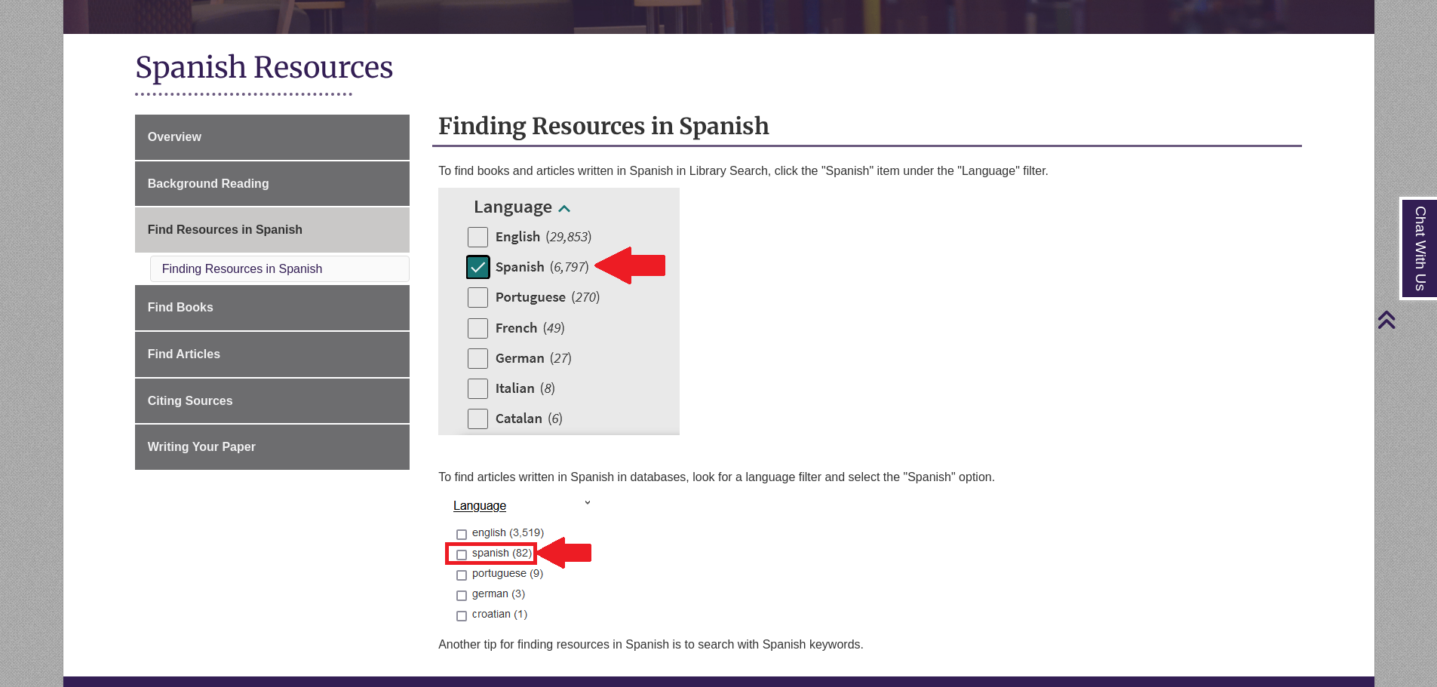
scroll to position [453, 0]
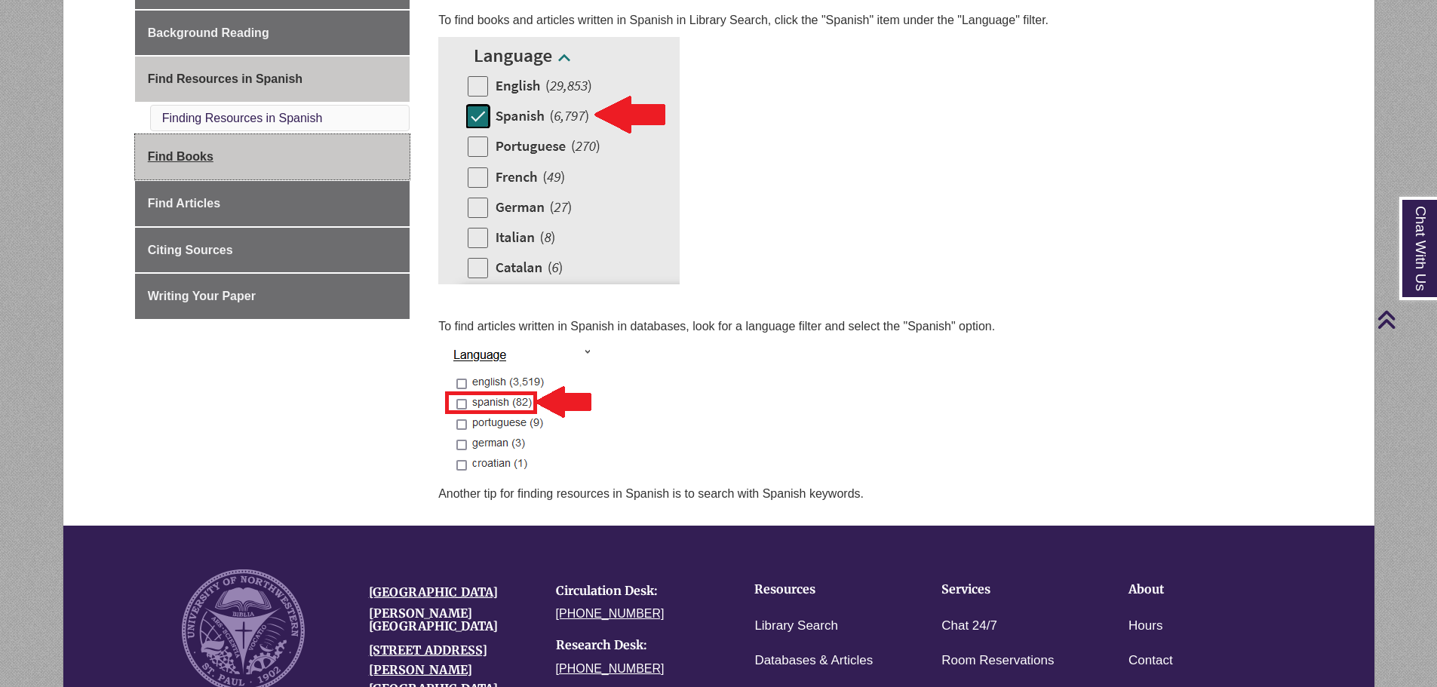
click at [235, 161] on link "Find Books" at bounding box center [272, 156] width 275 height 45
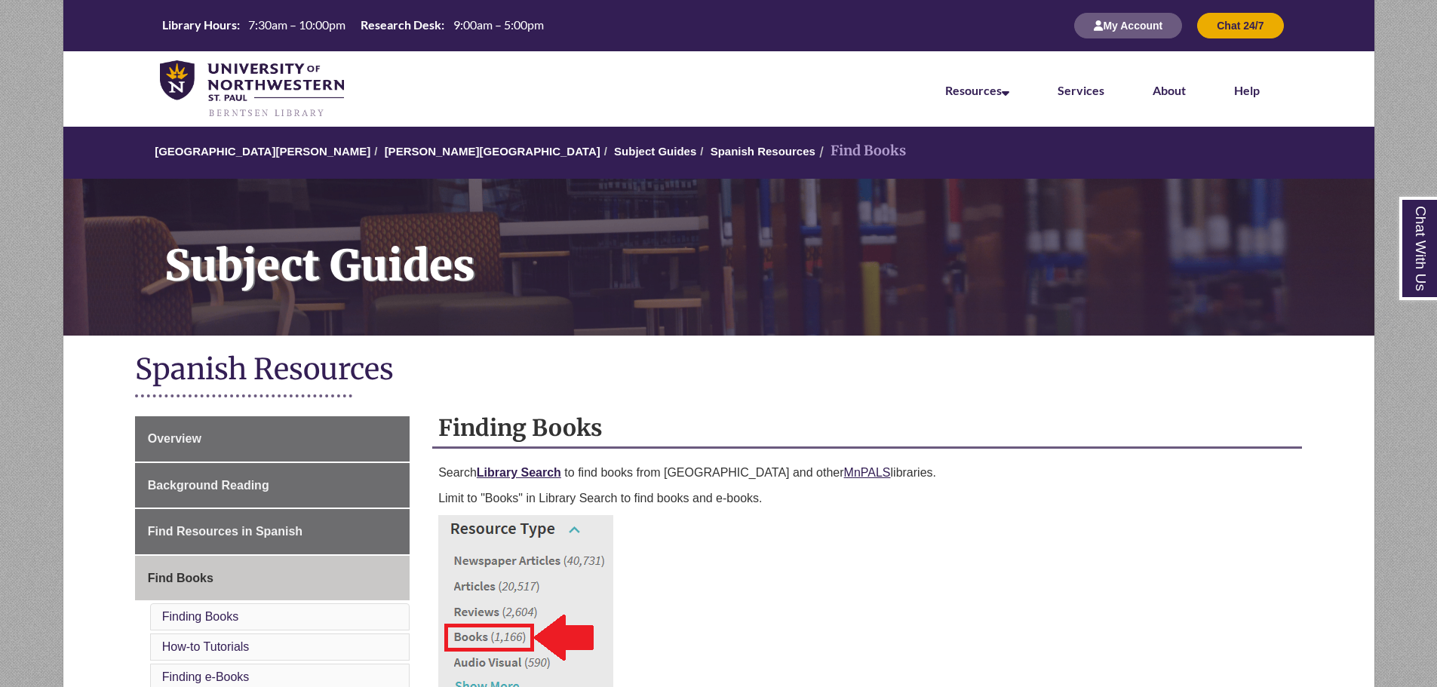
scroll to position [377, 0]
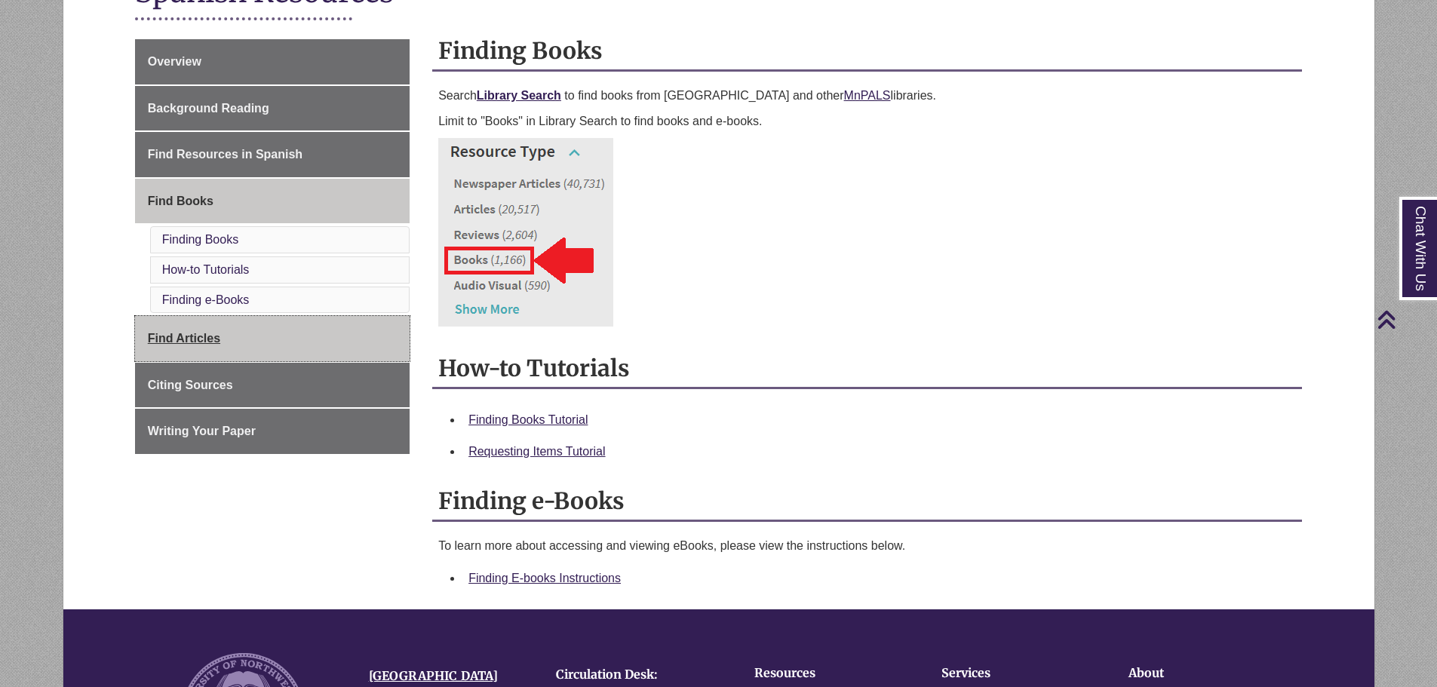
click at [329, 343] on link "Find Articles" at bounding box center [272, 338] width 275 height 45
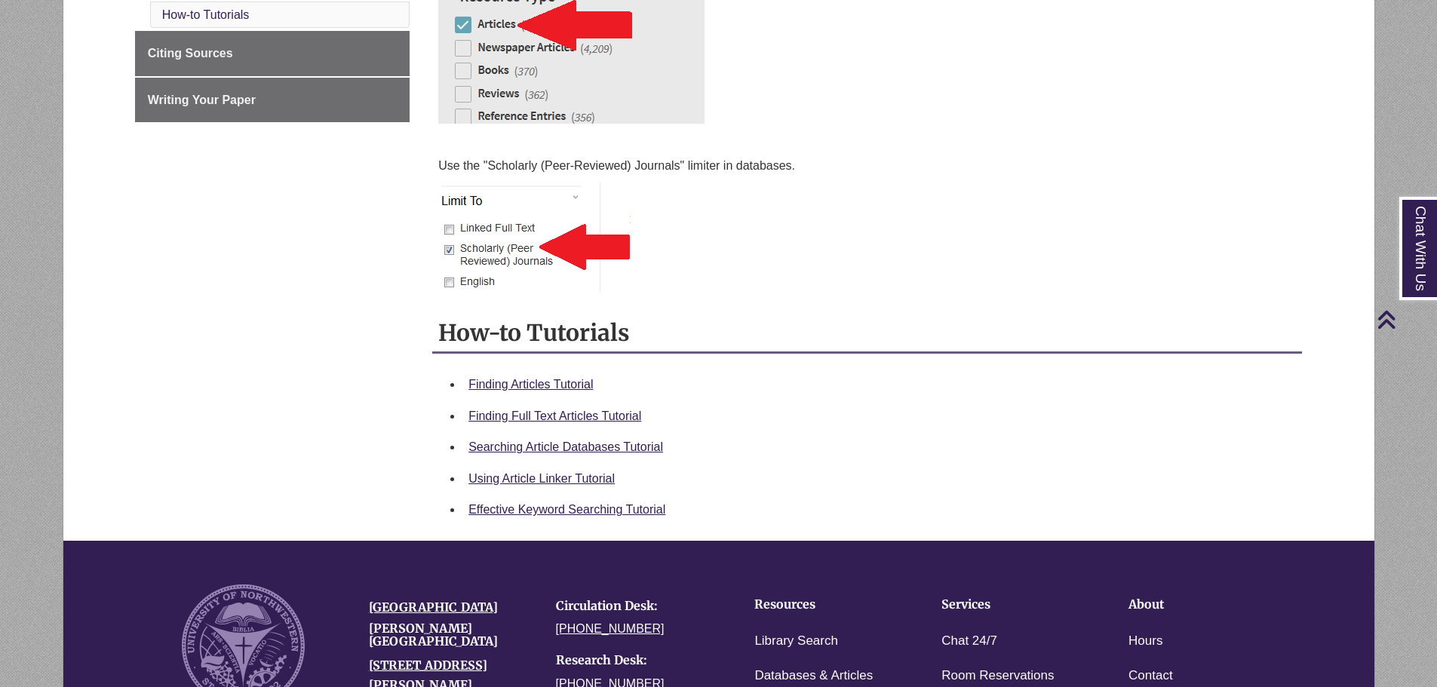
scroll to position [453, 0]
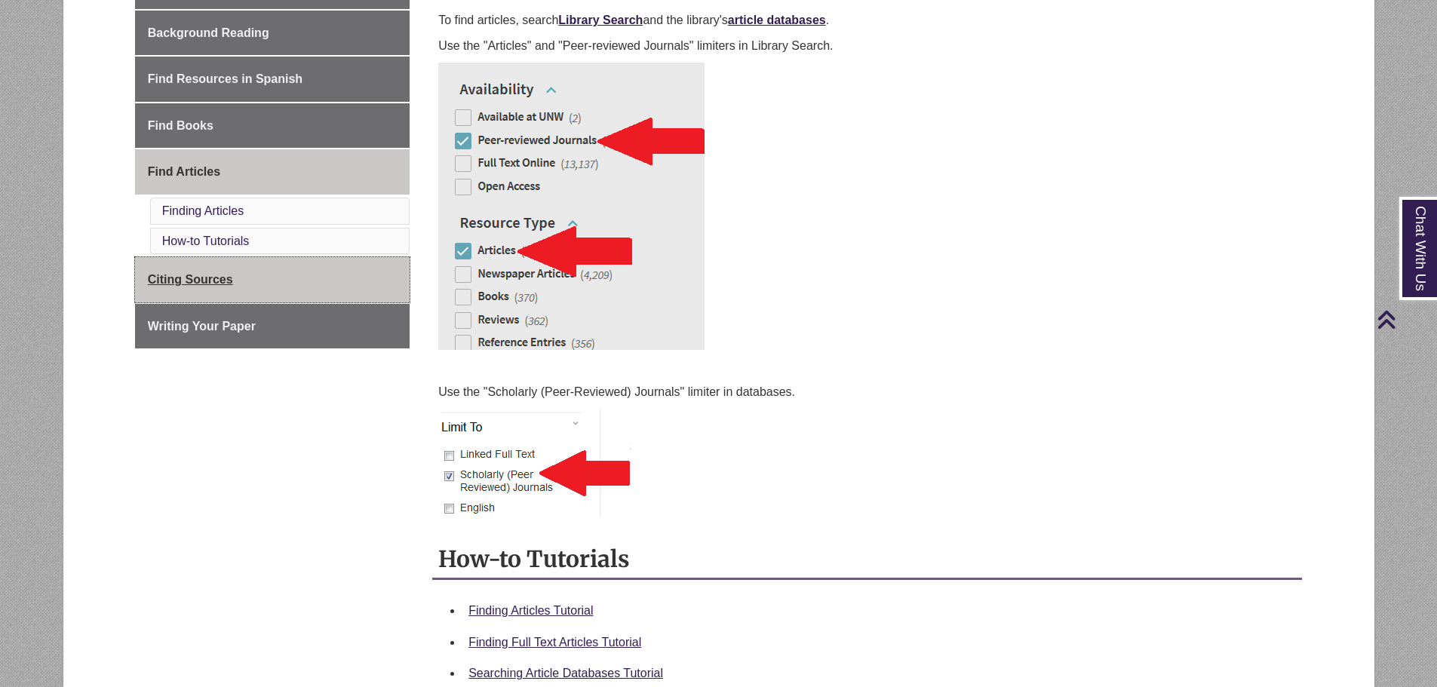
click at [330, 287] on link "Citing Sources" at bounding box center [272, 279] width 275 height 45
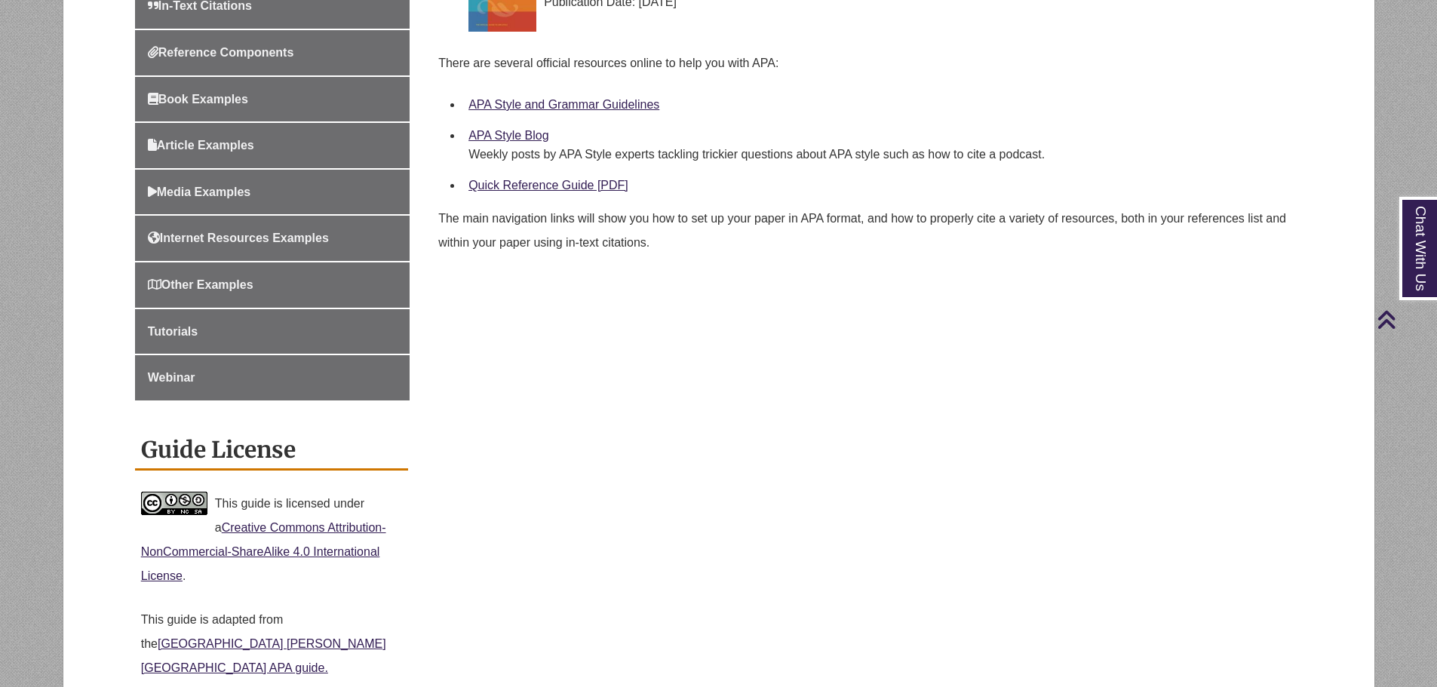
scroll to position [302, 0]
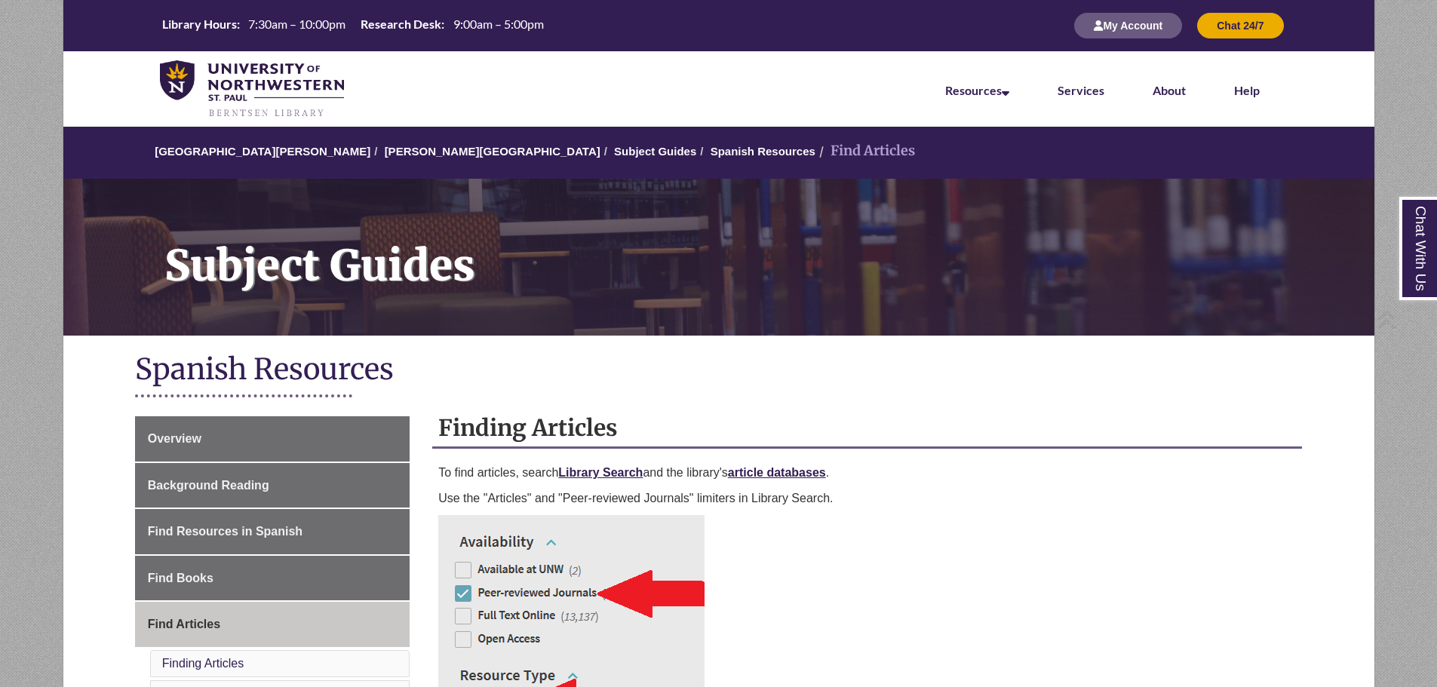
scroll to position [453, 0]
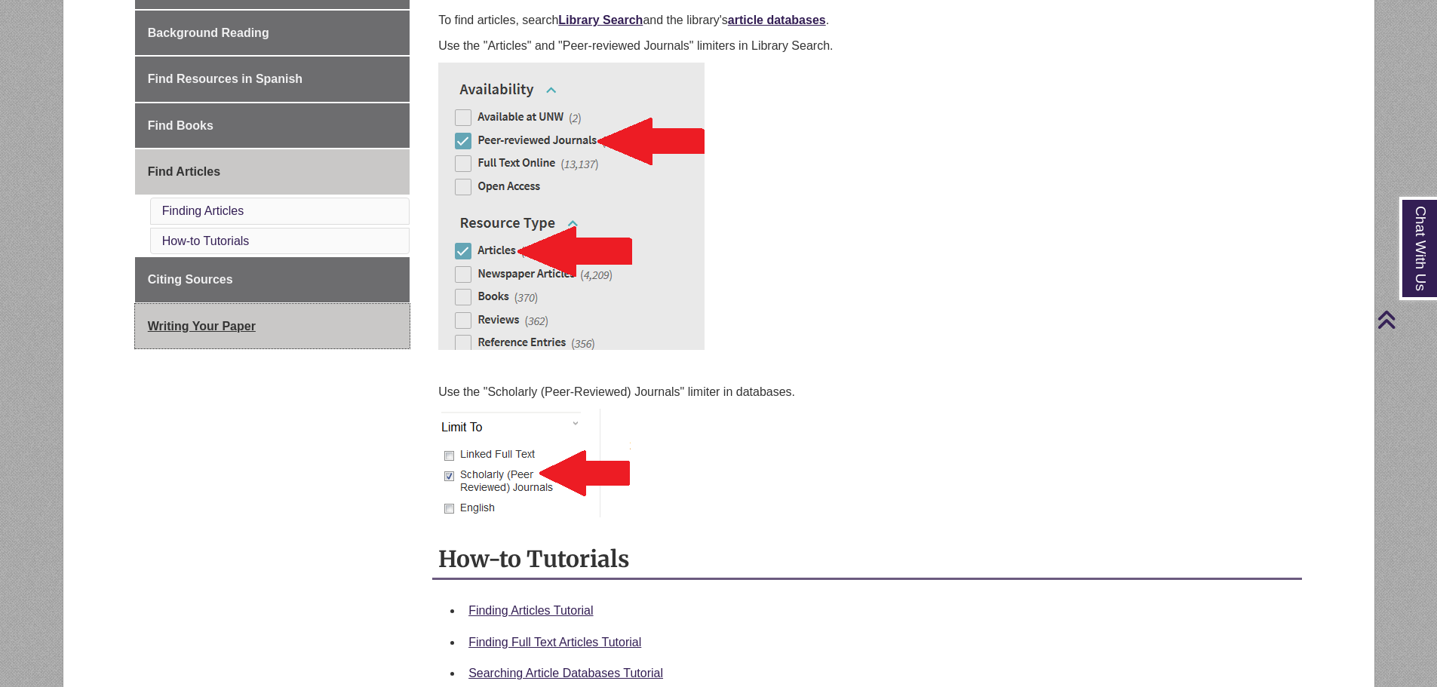
click at [252, 324] on span "Writing Your Paper" at bounding box center [202, 326] width 108 height 13
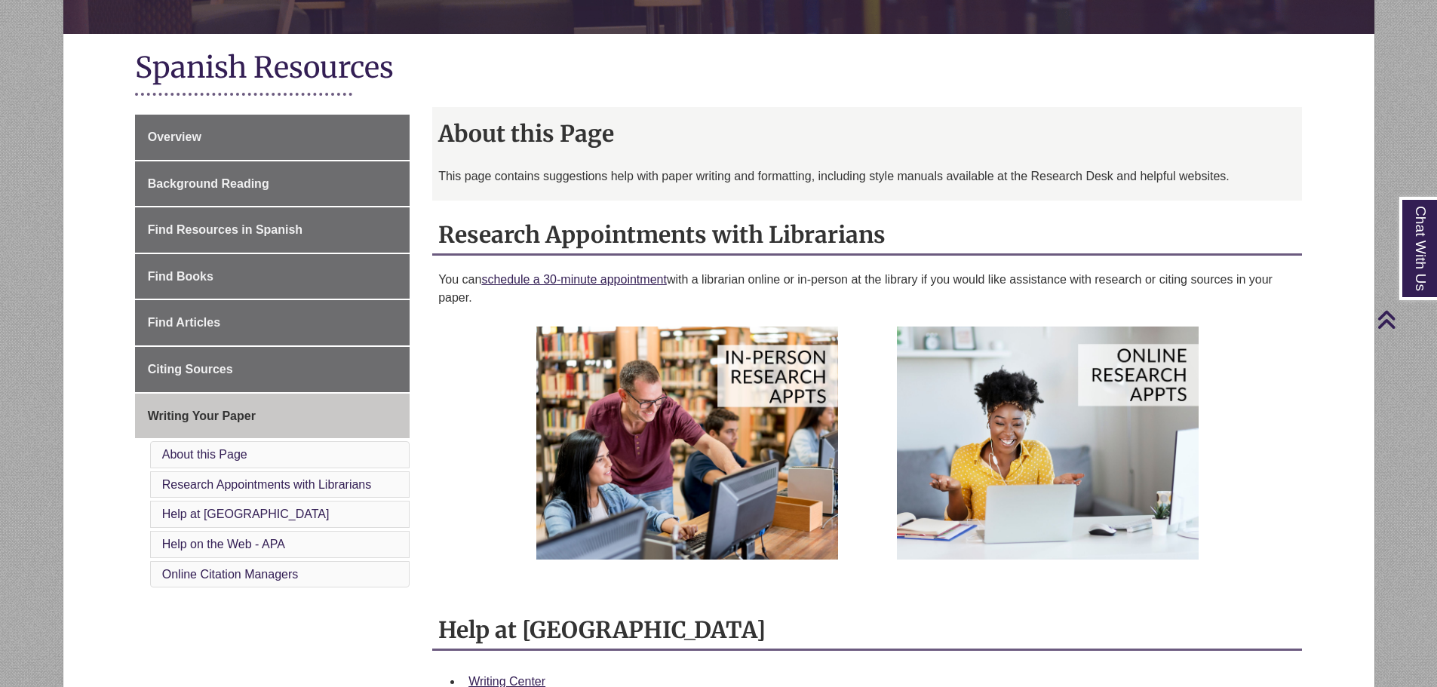
scroll to position [75, 0]
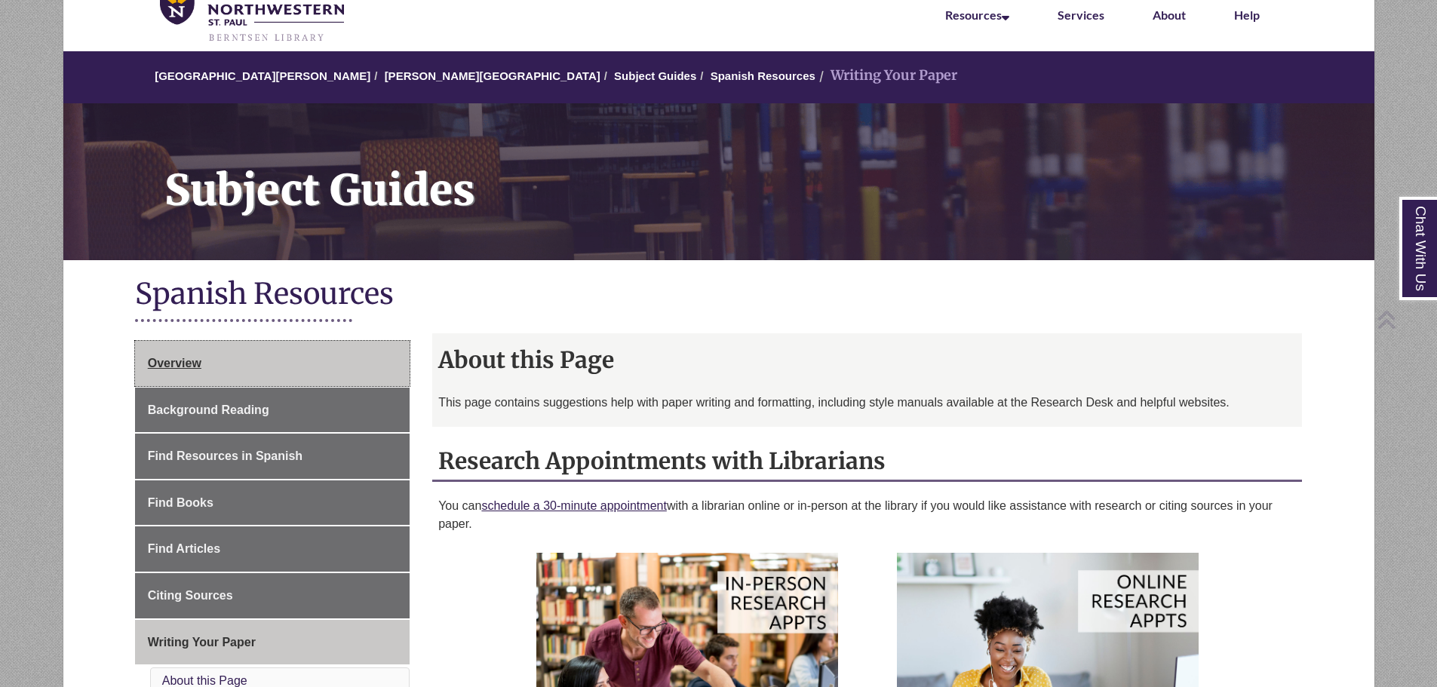
click at [235, 366] on link "Overview" at bounding box center [272, 363] width 275 height 45
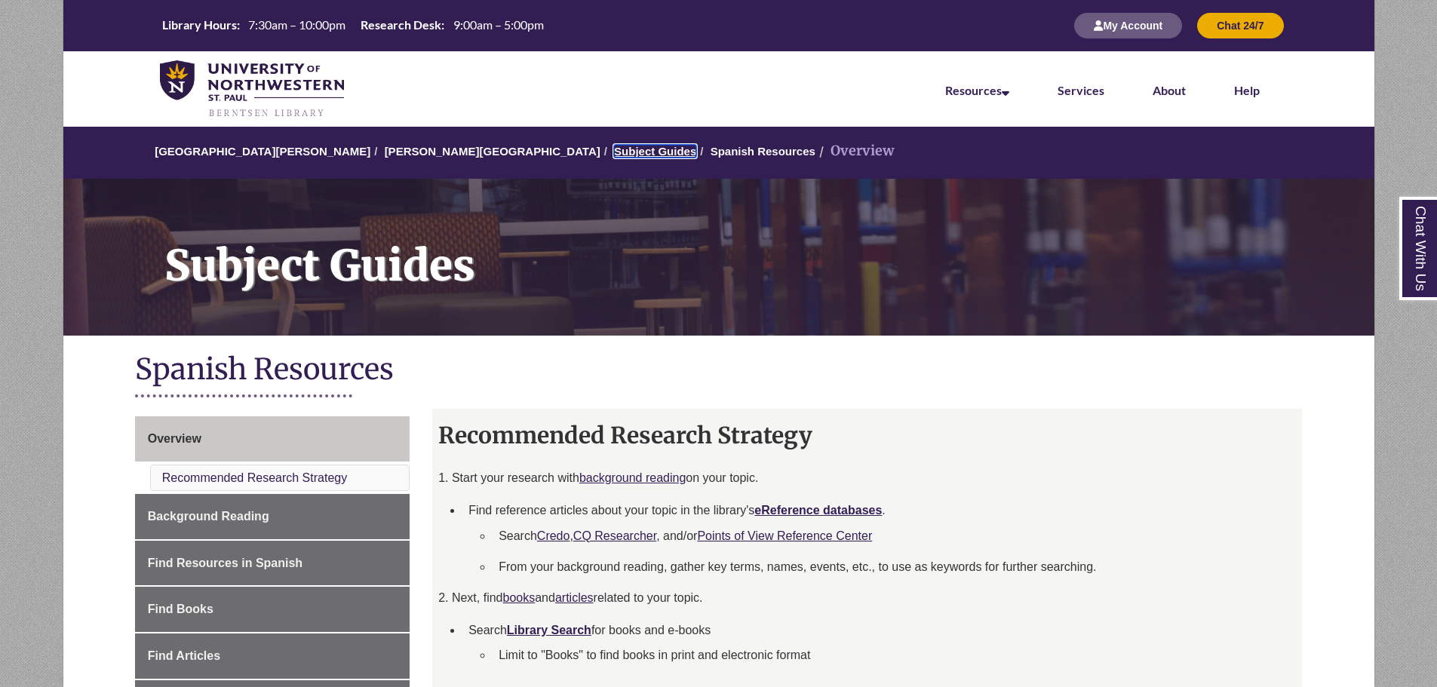
click at [614, 152] on link "Subject Guides" at bounding box center [655, 151] width 82 height 13
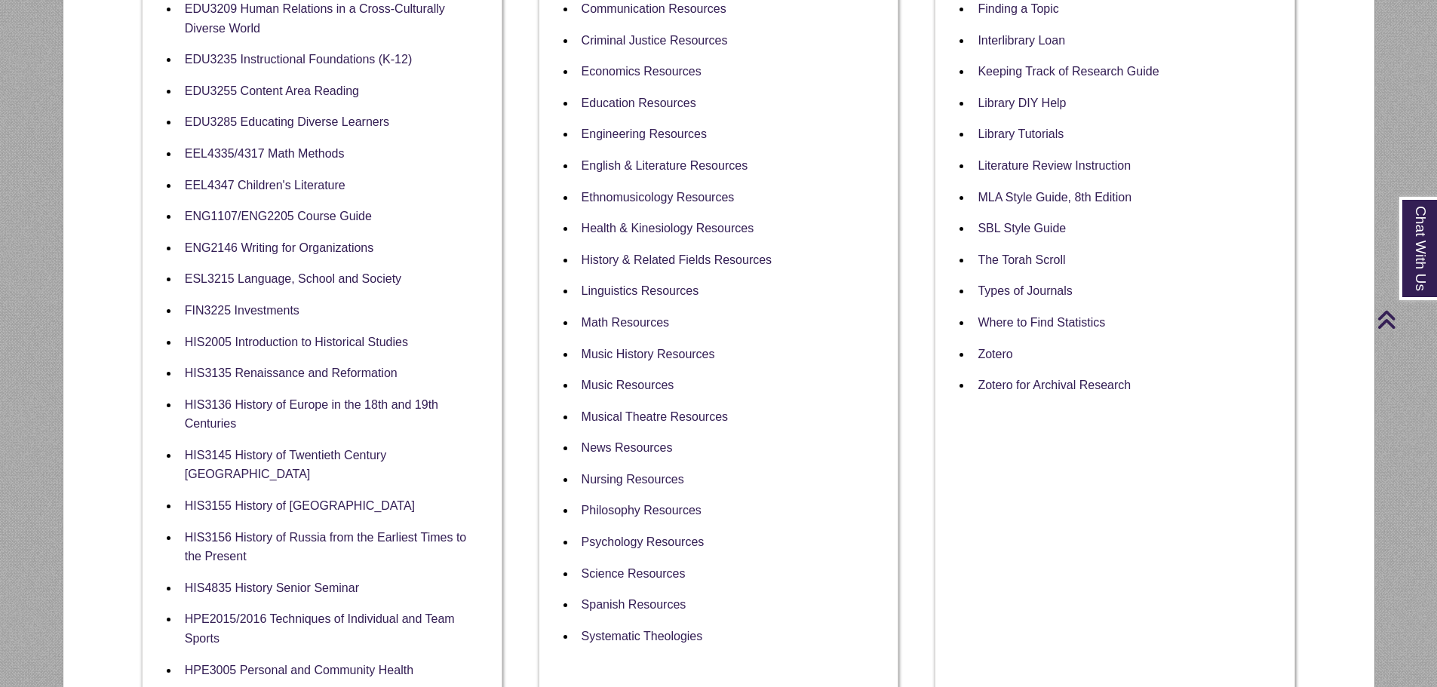
scroll to position [754, 0]
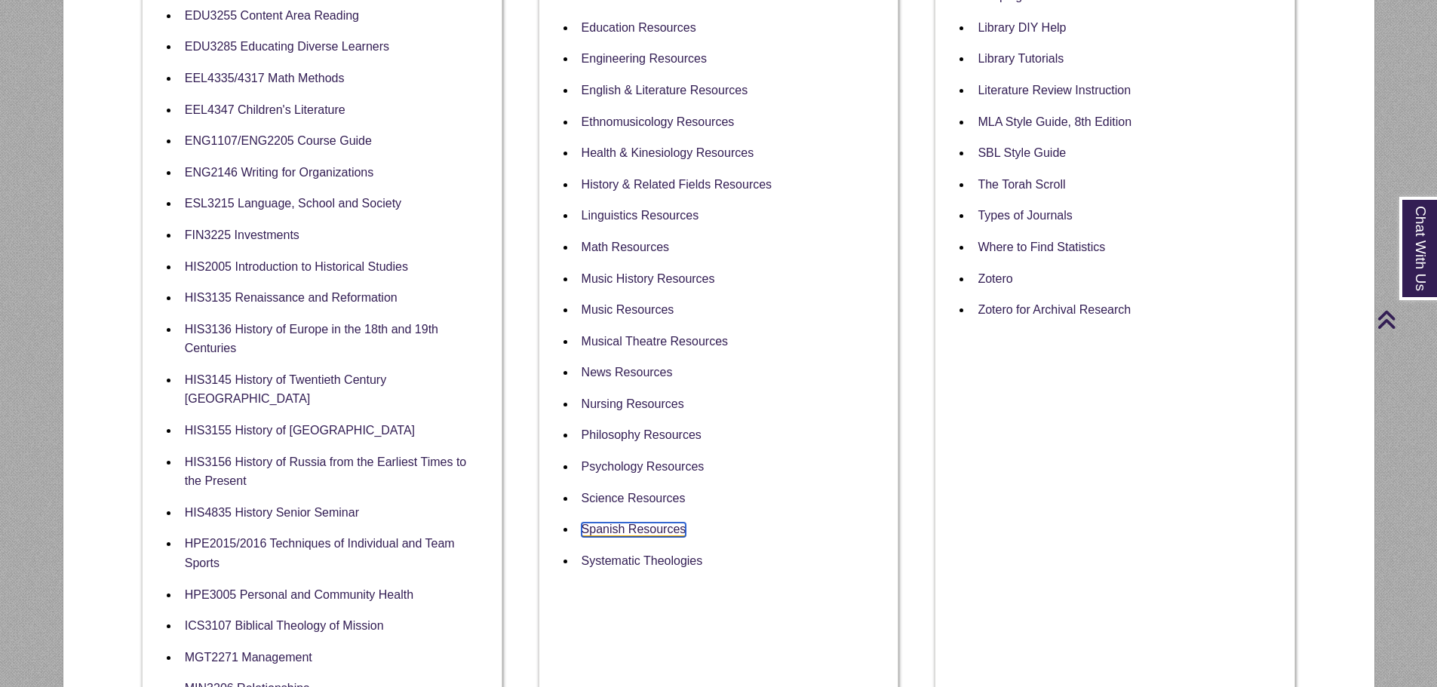
click at [644, 523] on link "Spanish Resources" at bounding box center [634, 530] width 105 height 14
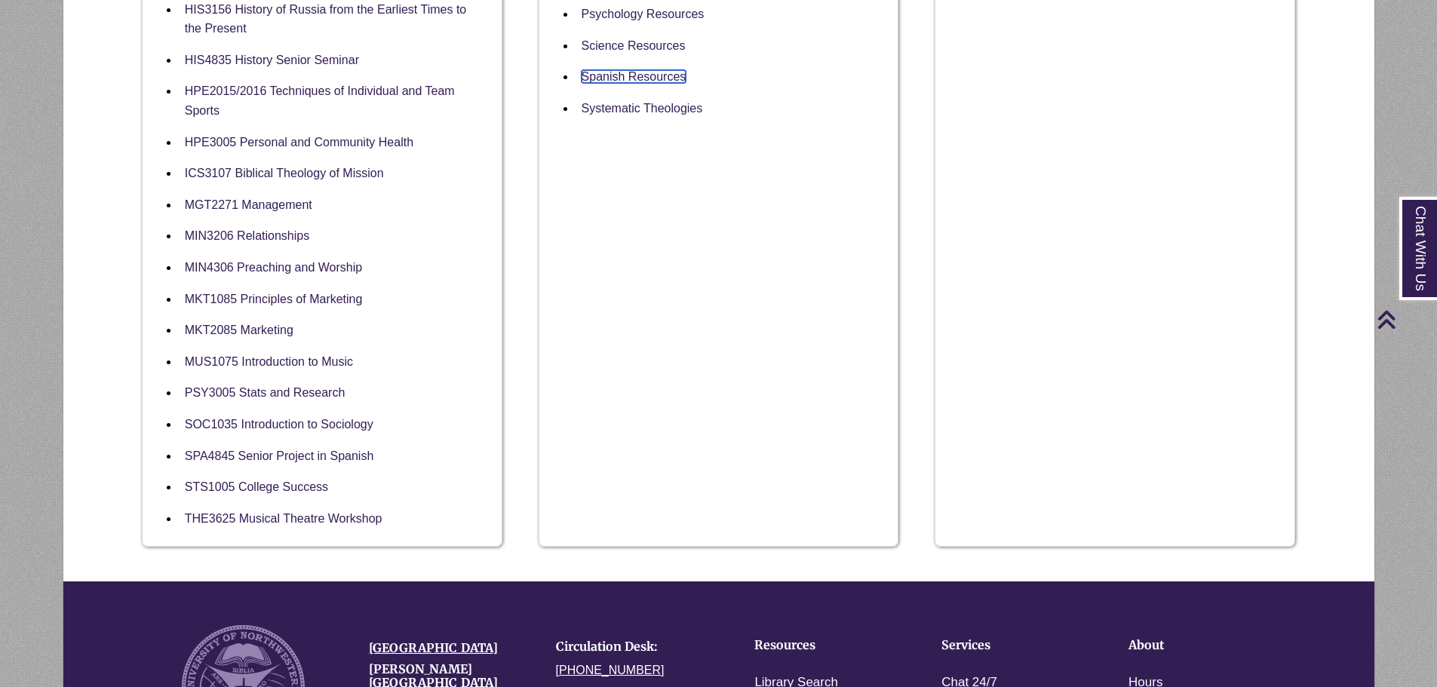
scroll to position [1558, 0]
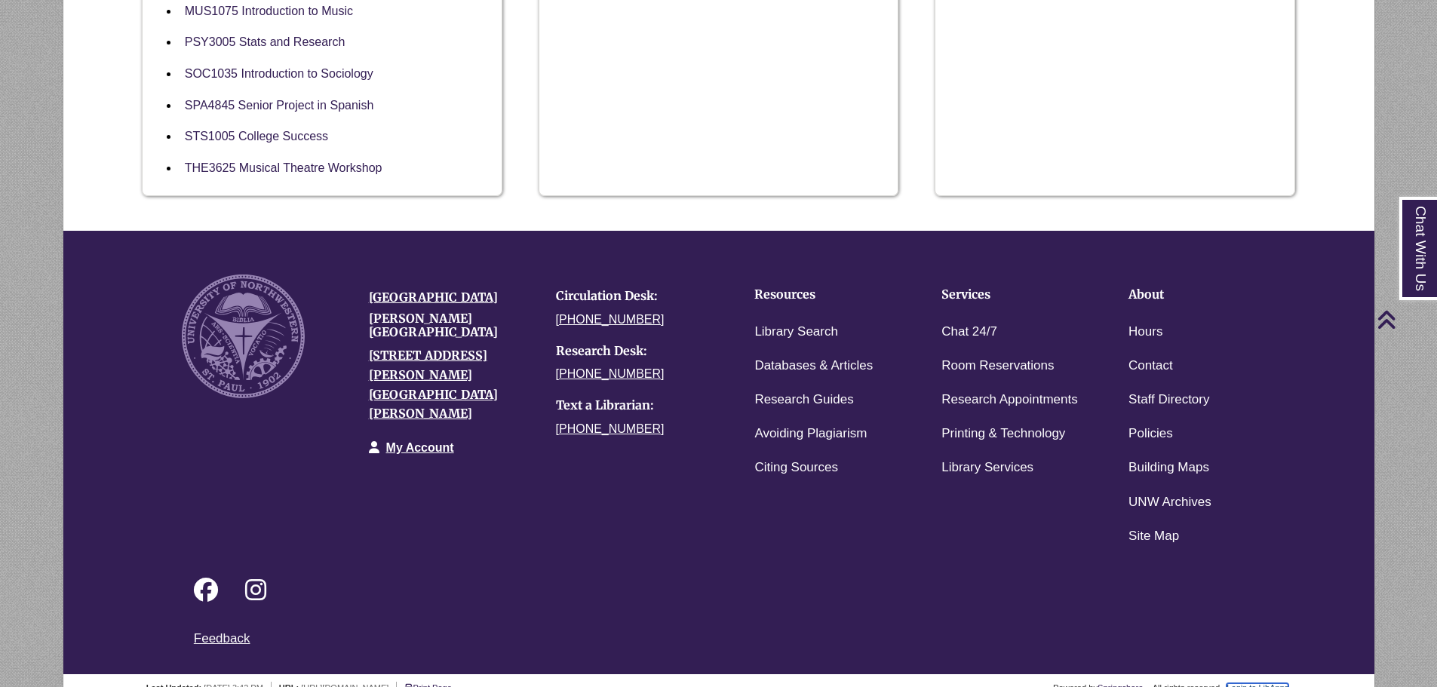
click at [1264, 684] on link "Login to LibApps" at bounding box center [1258, 688] width 62 height 9
